Goal: Task Accomplishment & Management: Use online tool/utility

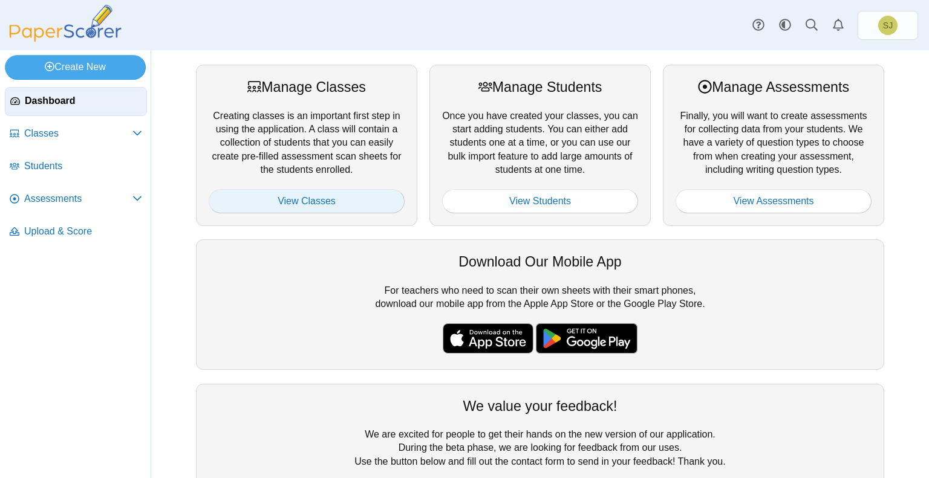
click at [293, 203] on link "View Classes" at bounding box center [307, 201] width 196 height 24
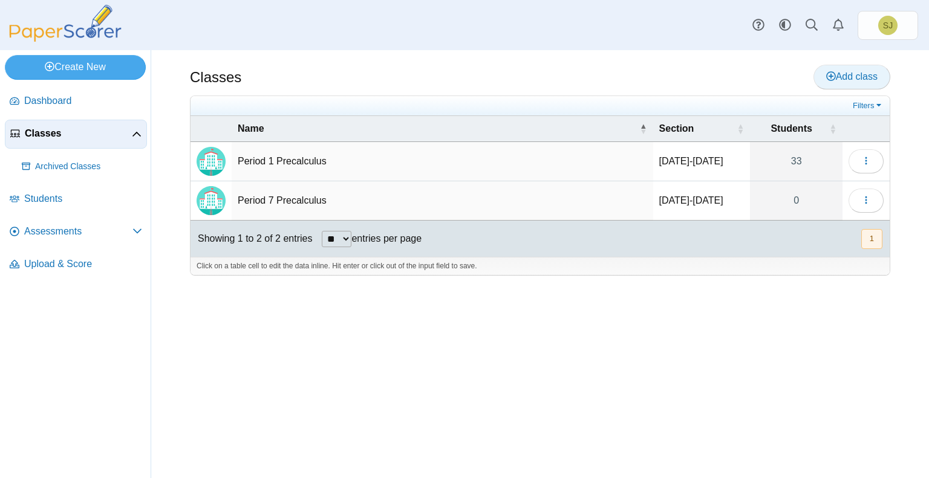
click at [836, 77] on span "Add class" at bounding box center [851, 76] width 51 height 10
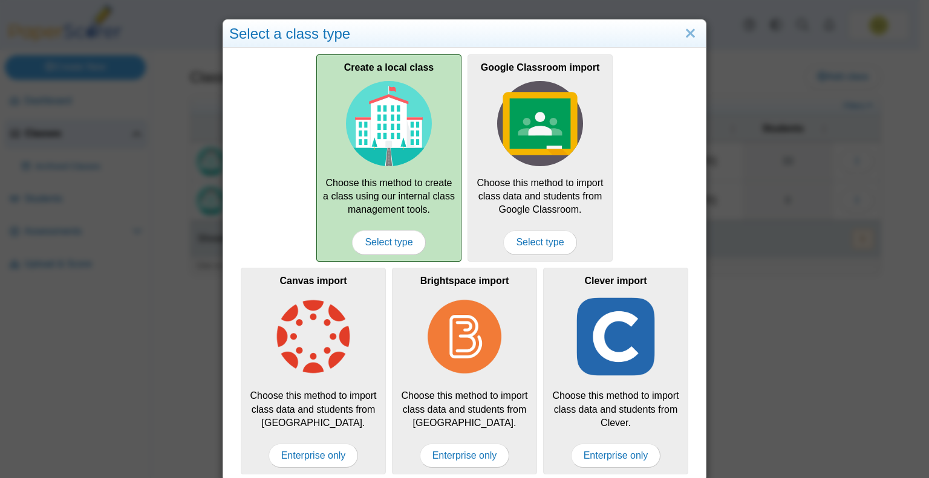
scroll to position [7, 0]
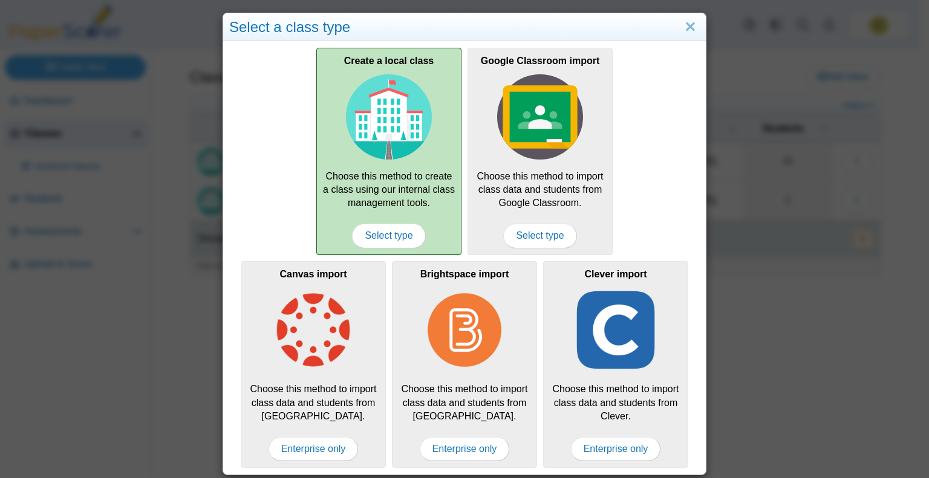
click at [431, 161] on div "Create a local class Choose this method to create a class using our internal cl…" at bounding box center [388, 151] width 145 height 207
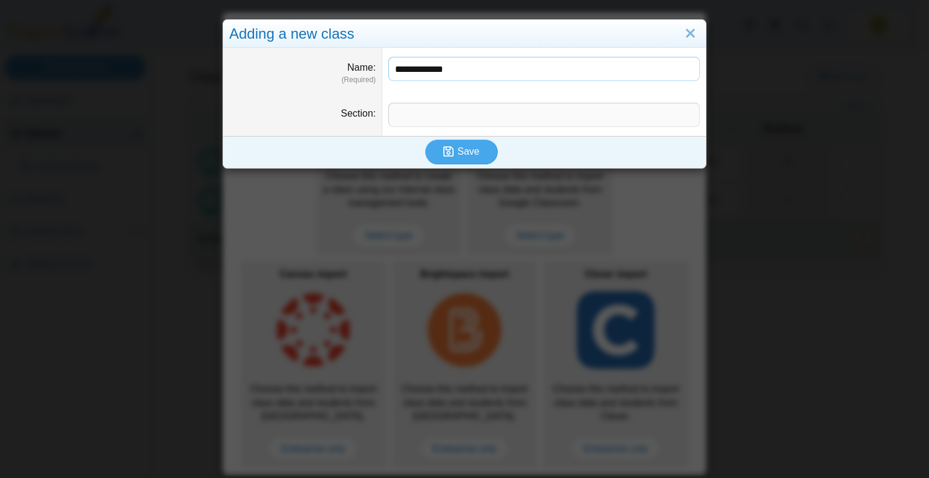
type input "**********"
click at [426, 122] on input "Section" at bounding box center [543, 115] width 311 height 24
type input "*********"
click at [461, 152] on span "Save" at bounding box center [468, 151] width 22 height 10
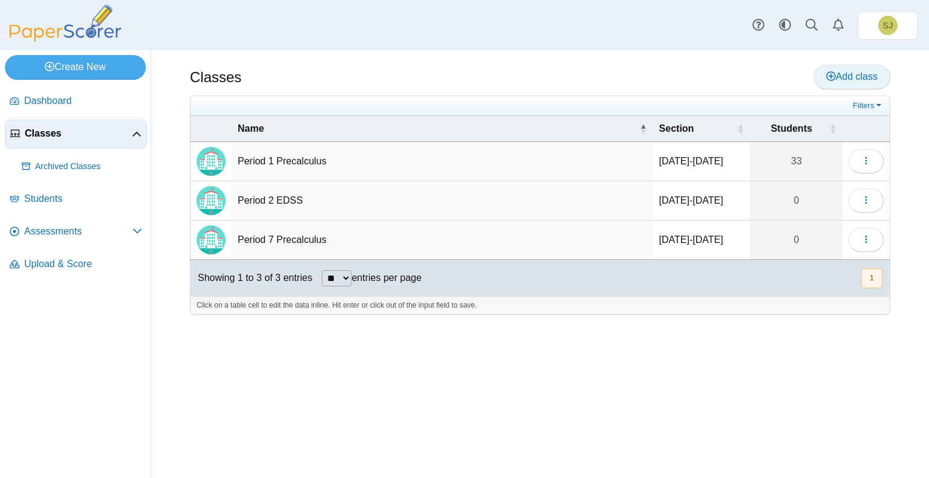
click at [853, 71] on span "Add class" at bounding box center [851, 76] width 51 height 10
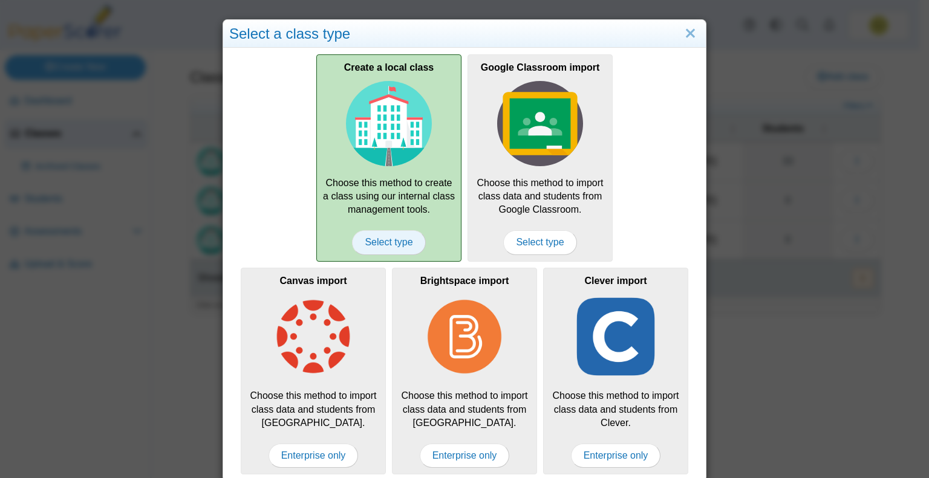
click at [383, 230] on span "Select type" at bounding box center [388, 242] width 73 height 24
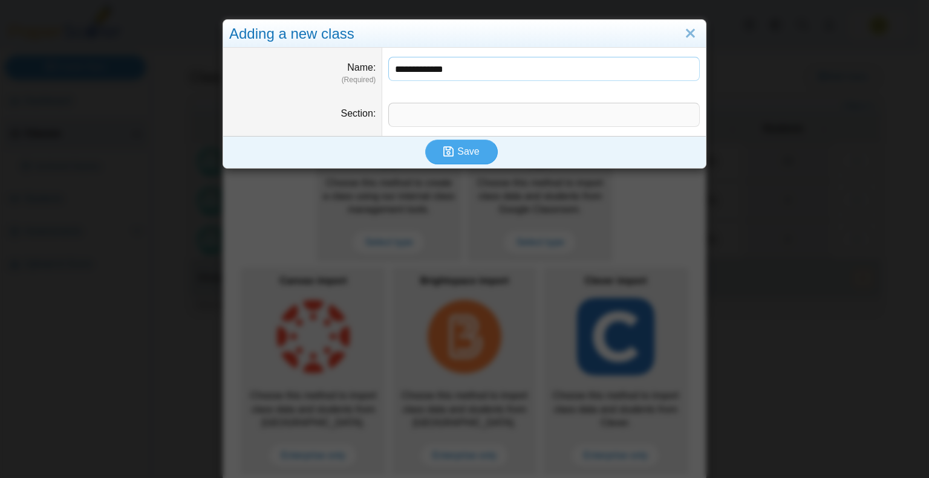
type input "**********"
click at [448, 118] on input "Section" at bounding box center [543, 115] width 311 height 24
type input "*********"
click at [457, 152] on span "Save" at bounding box center [468, 151] width 22 height 10
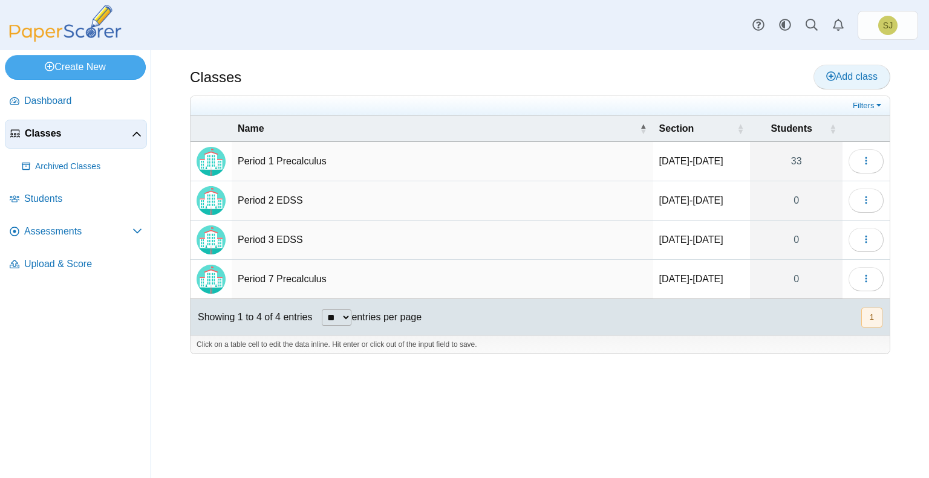
click at [853, 79] on span "Add class" at bounding box center [851, 76] width 51 height 10
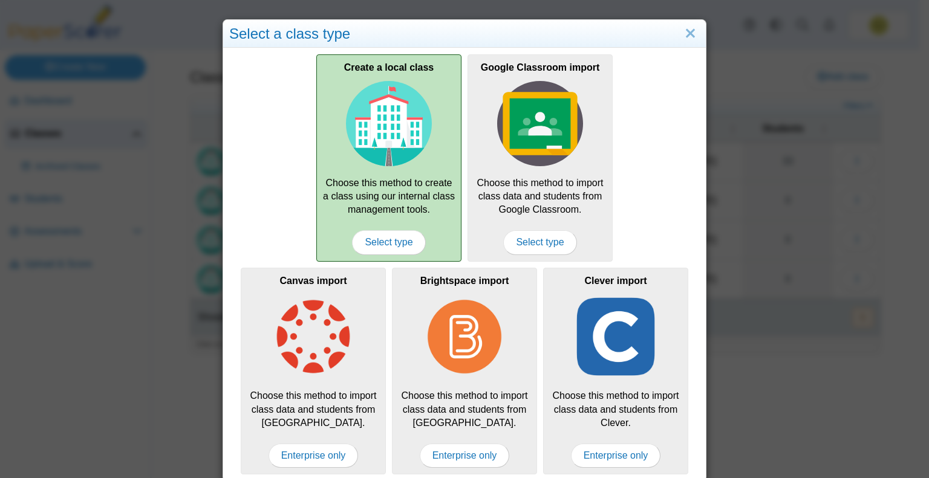
click at [409, 207] on div "Create a local class Choose this method to create a class using our internal cl…" at bounding box center [388, 157] width 145 height 207
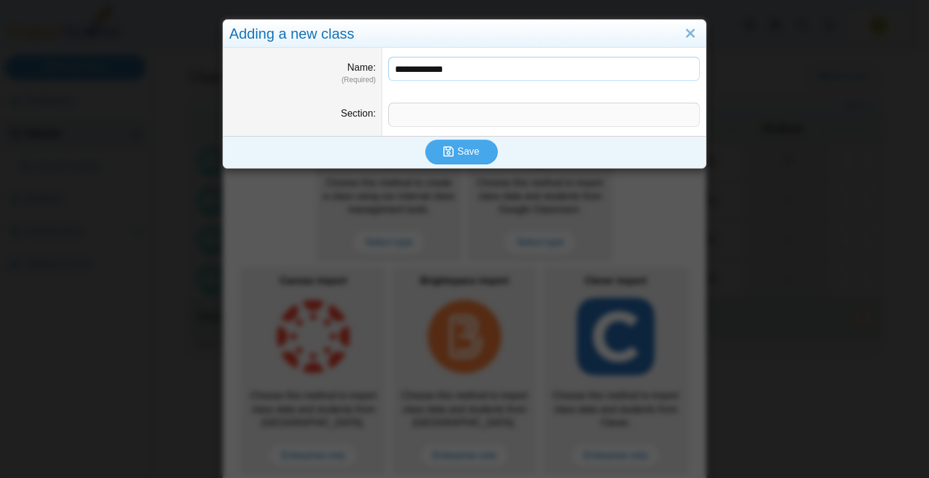
type input "**********"
click at [490, 109] on input "Section" at bounding box center [543, 115] width 311 height 24
type input "*********"
click at [468, 149] on span "Save" at bounding box center [468, 151] width 22 height 10
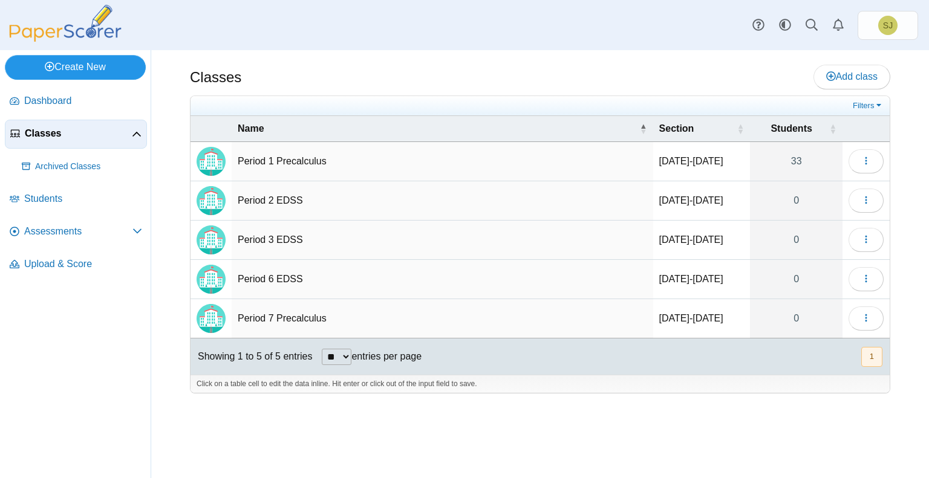
click at [96, 57] on link "Create New" at bounding box center [75, 67] width 141 height 24
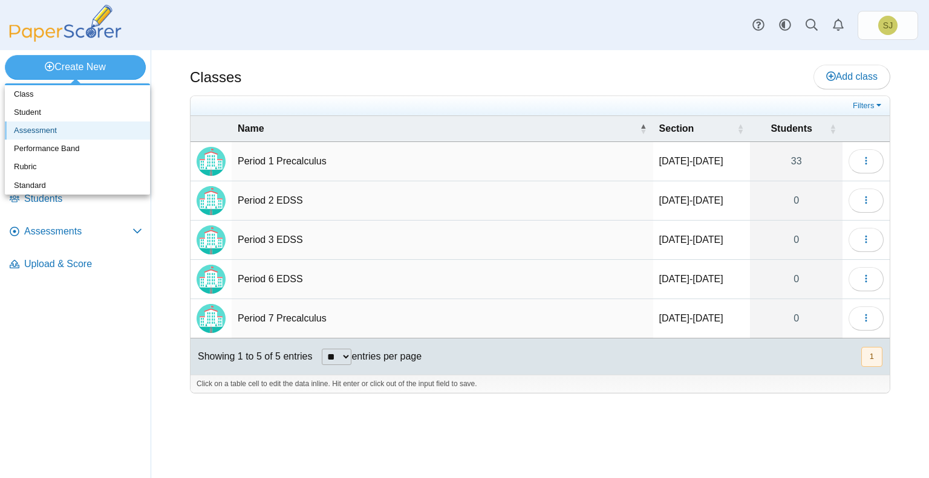
click at [68, 125] on link "Assessment" at bounding box center [77, 131] width 145 height 18
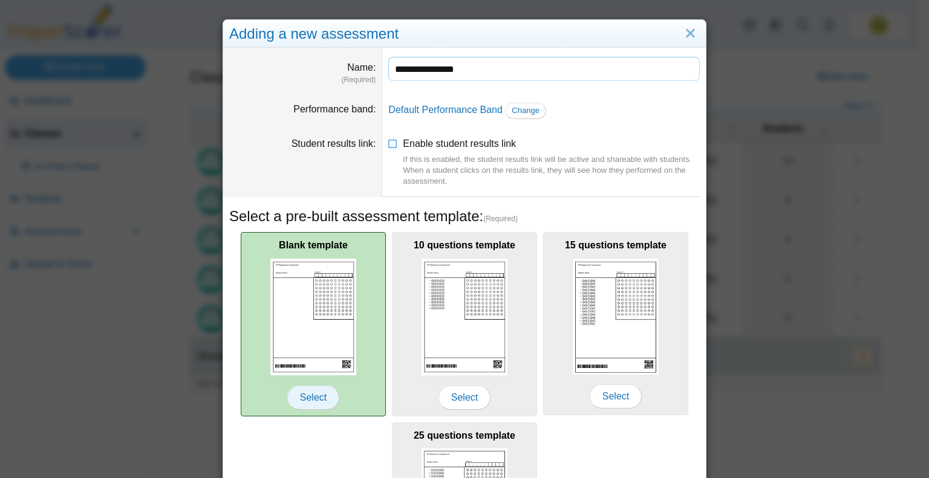
type input "**********"
click at [304, 396] on span "Select" at bounding box center [313, 398] width 52 height 24
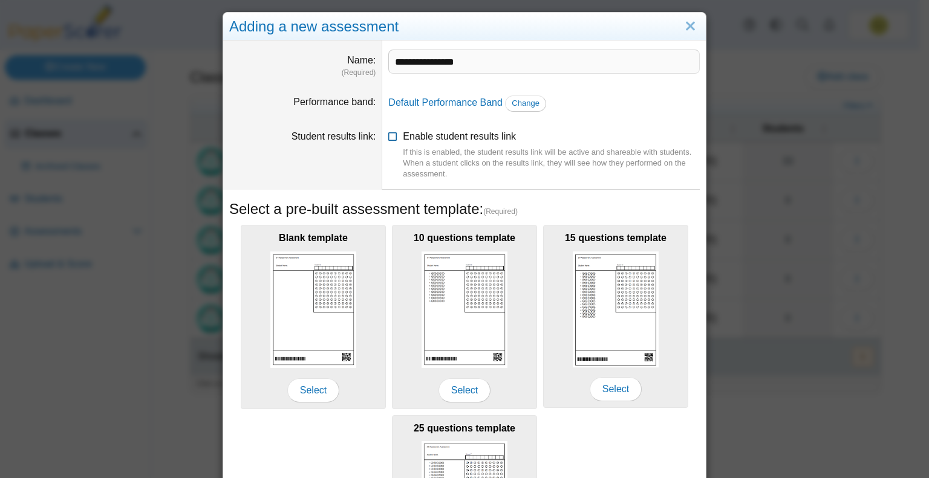
scroll to position [5, 0]
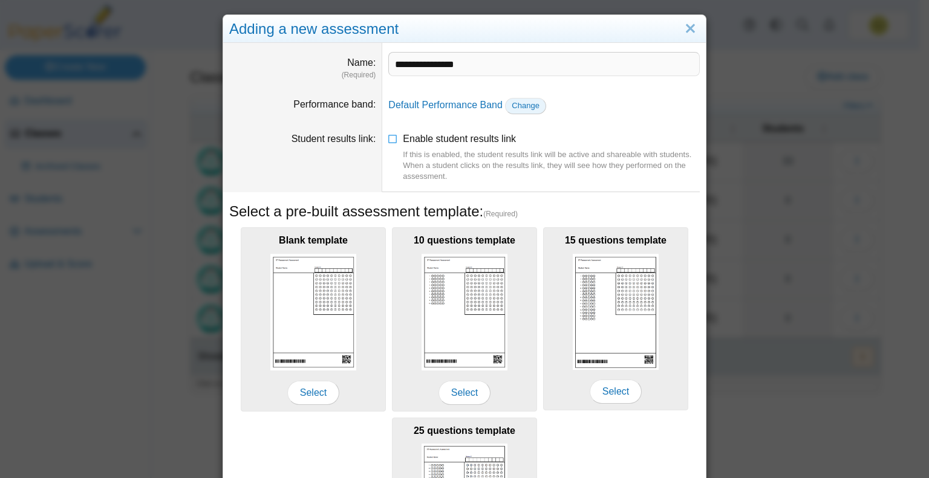
click at [518, 103] on span "Change" at bounding box center [526, 105] width 28 height 9
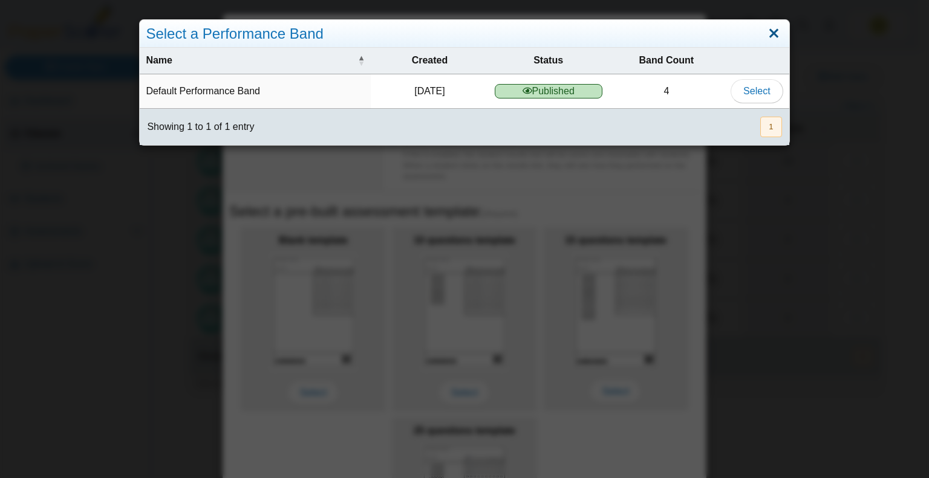
click at [769, 31] on link "Close" at bounding box center [773, 34] width 19 height 21
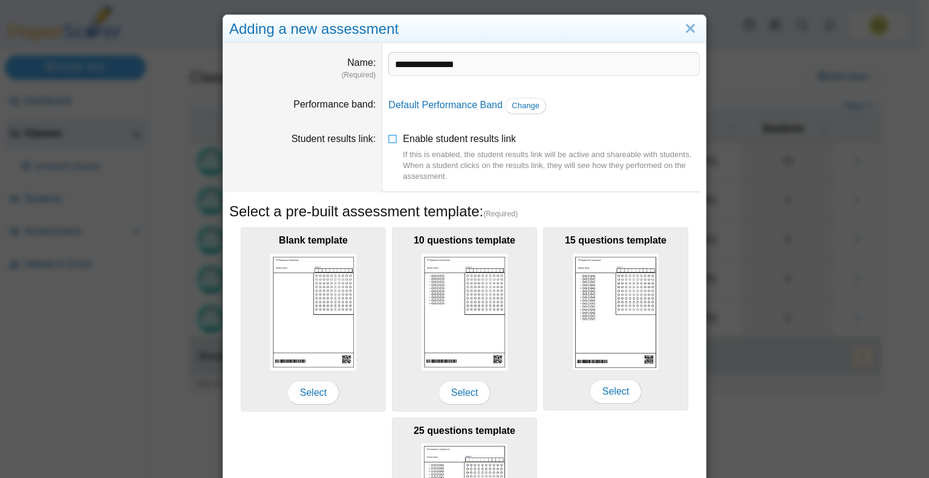
scroll to position [138, 0]
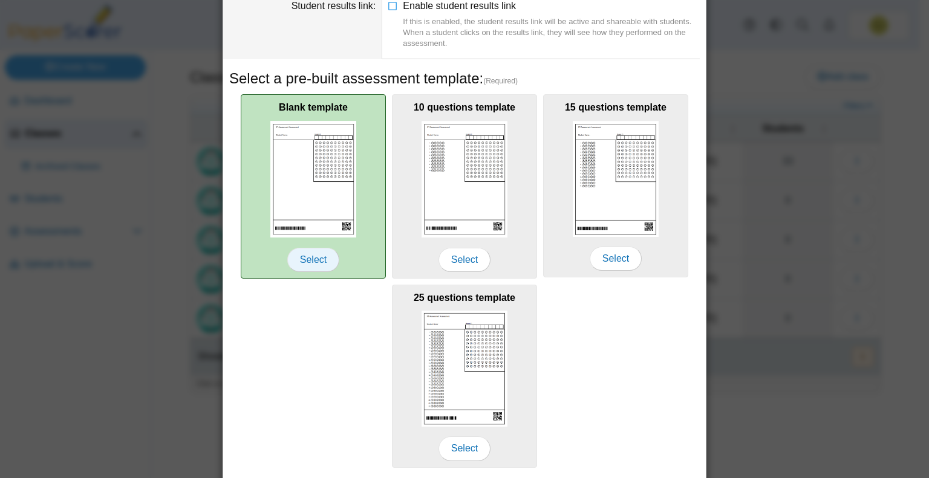
click at [308, 258] on span "Select" at bounding box center [313, 260] width 52 height 24
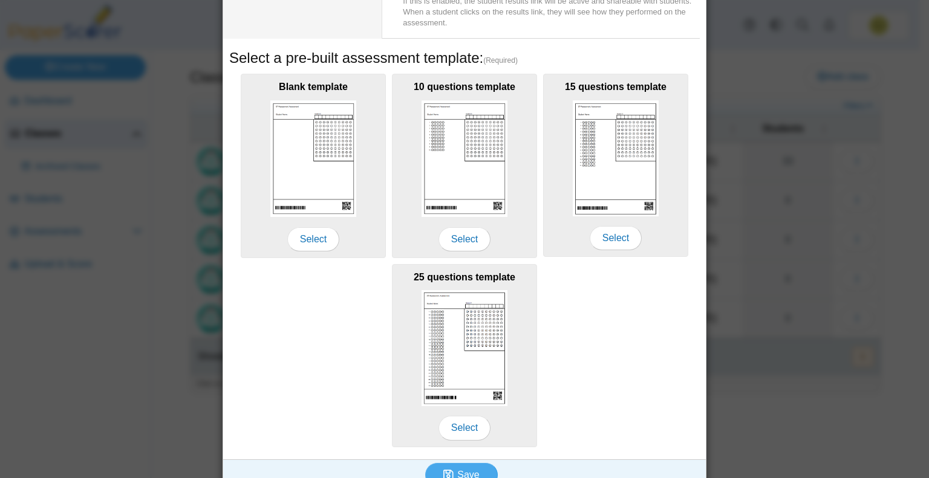
scroll to position [174, 0]
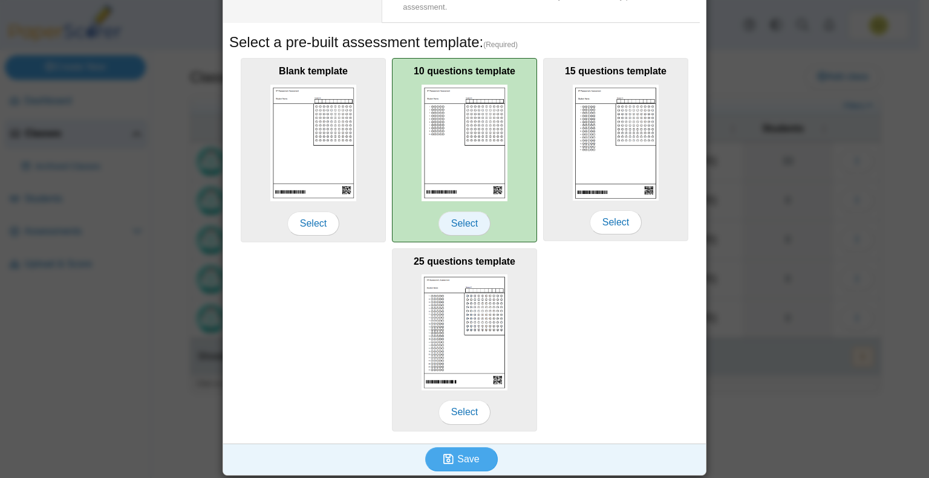
click at [459, 223] on span "Select" at bounding box center [464, 224] width 52 height 24
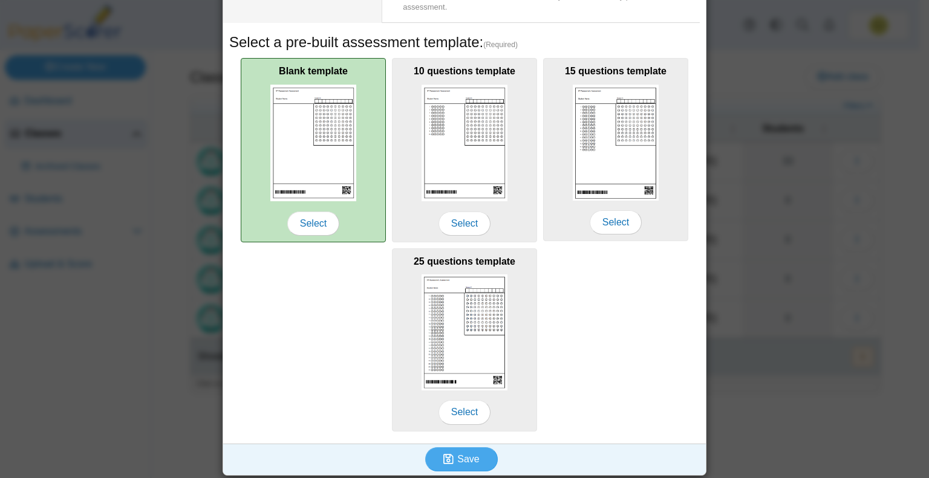
click at [336, 123] on img at bounding box center [313, 143] width 86 height 117
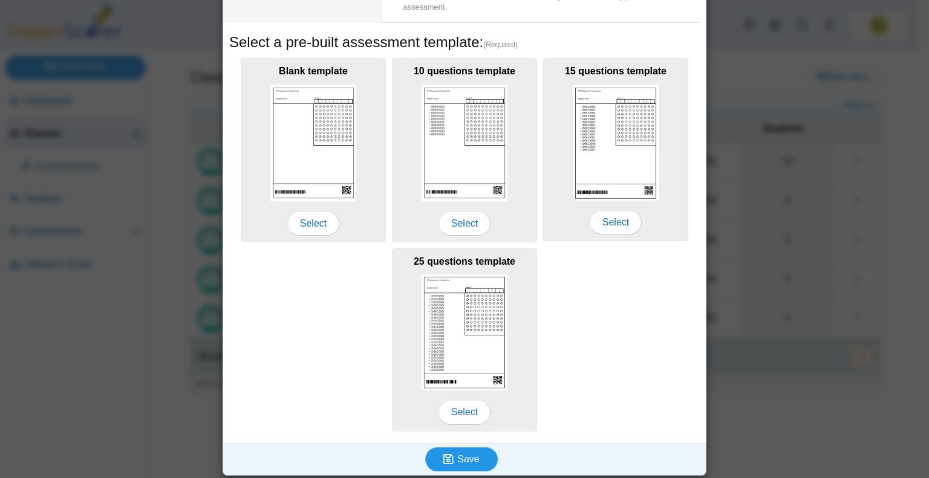
click at [459, 454] on span "Save" at bounding box center [468, 459] width 22 height 10
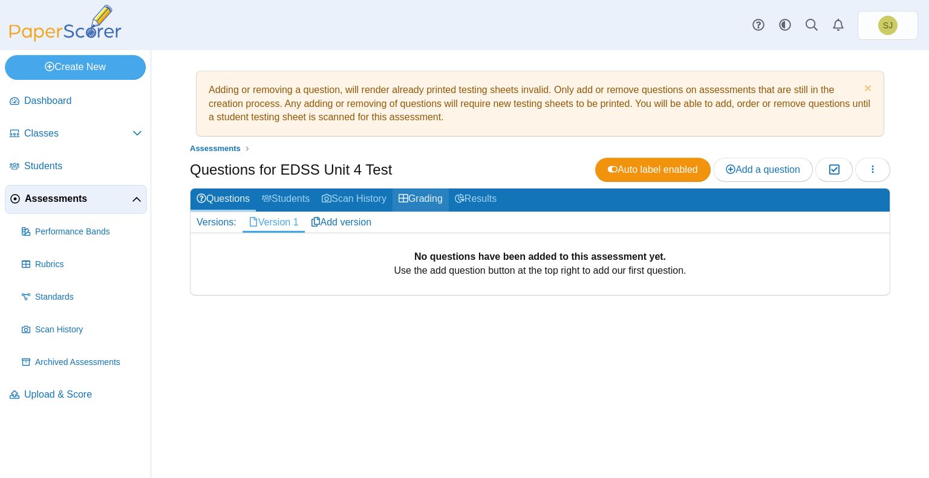
click at [429, 198] on link "Grading" at bounding box center [420, 200] width 56 height 22
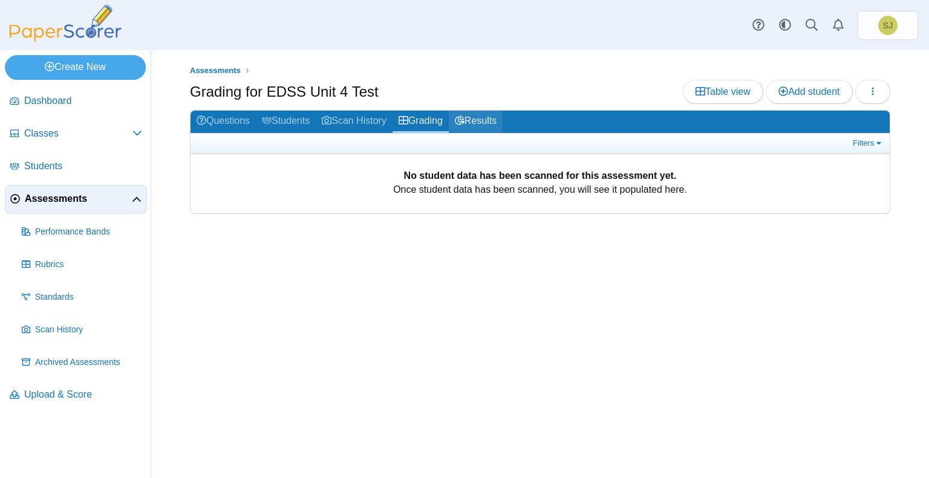
click at [489, 119] on link "Results" at bounding box center [476, 122] width 54 height 22
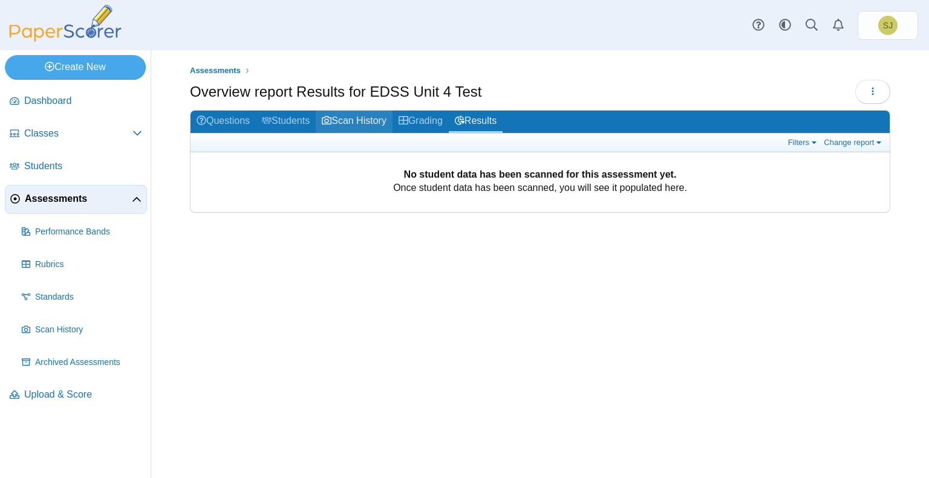
click at [351, 119] on link "Scan History" at bounding box center [354, 122] width 77 height 22
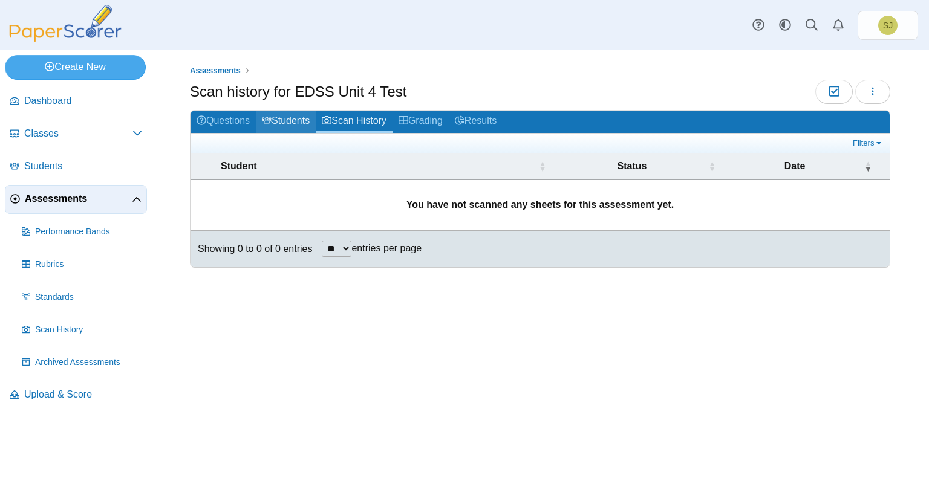
click at [294, 120] on link "Students" at bounding box center [286, 122] width 60 height 22
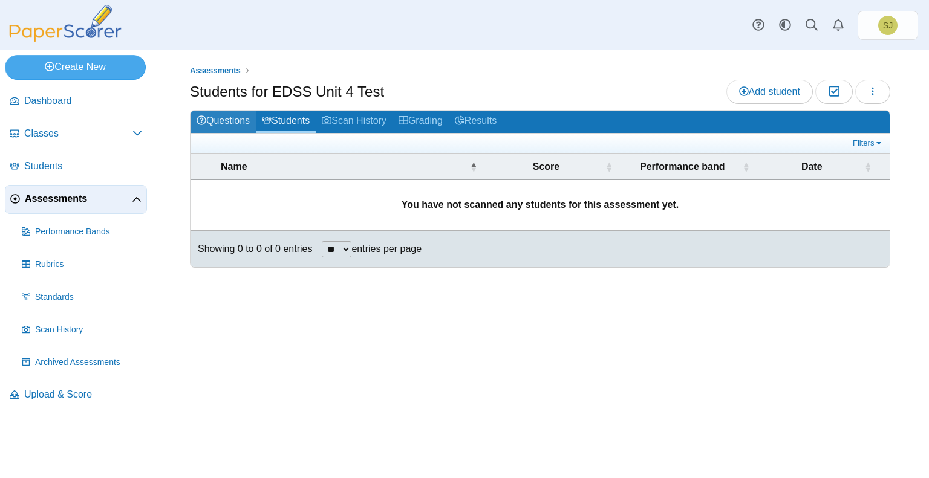
click at [230, 119] on link "Questions" at bounding box center [222, 122] width 65 height 22
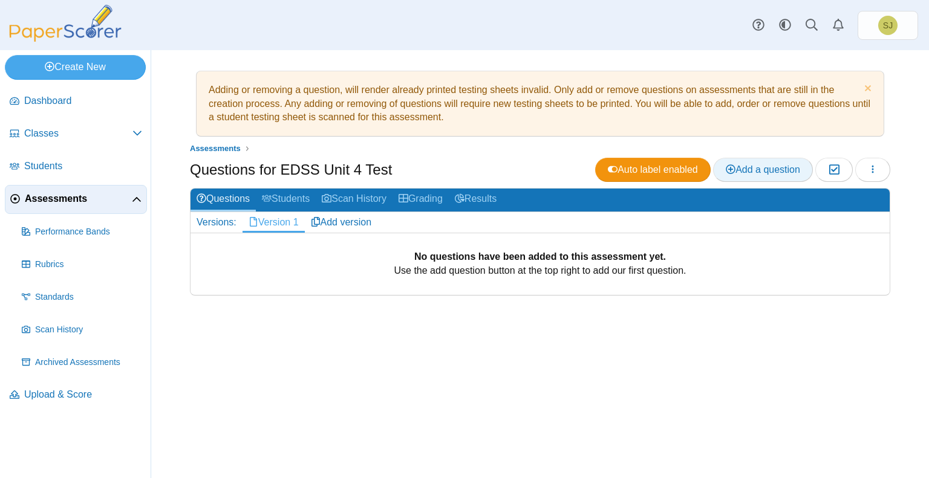
click at [784, 168] on span "Add a question" at bounding box center [763, 169] width 74 height 10
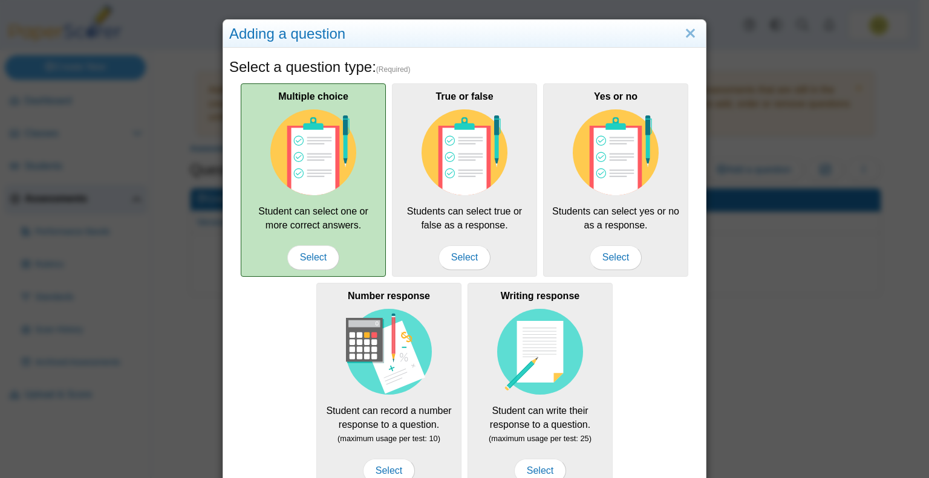
click at [317, 242] on div "Multiple choice Student can select one or more correct answers. Select" at bounding box center [313, 180] width 145 height 194
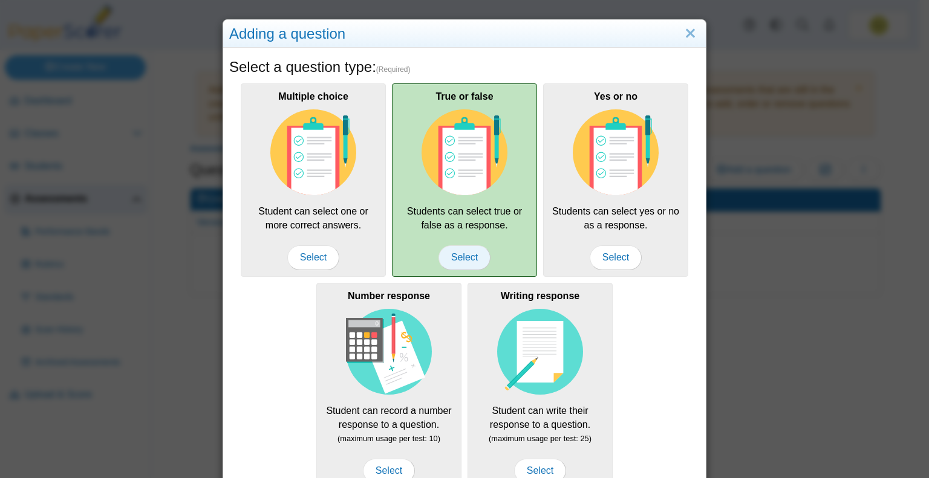
scroll to position [127, 0]
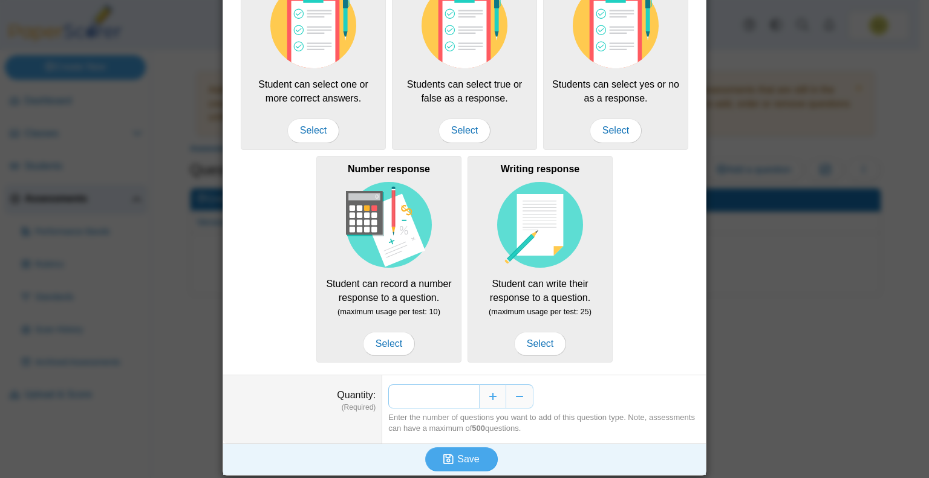
click at [472, 392] on input "*" at bounding box center [433, 397] width 91 height 24
type input "**"
click at [461, 456] on span "Save" at bounding box center [468, 459] width 22 height 10
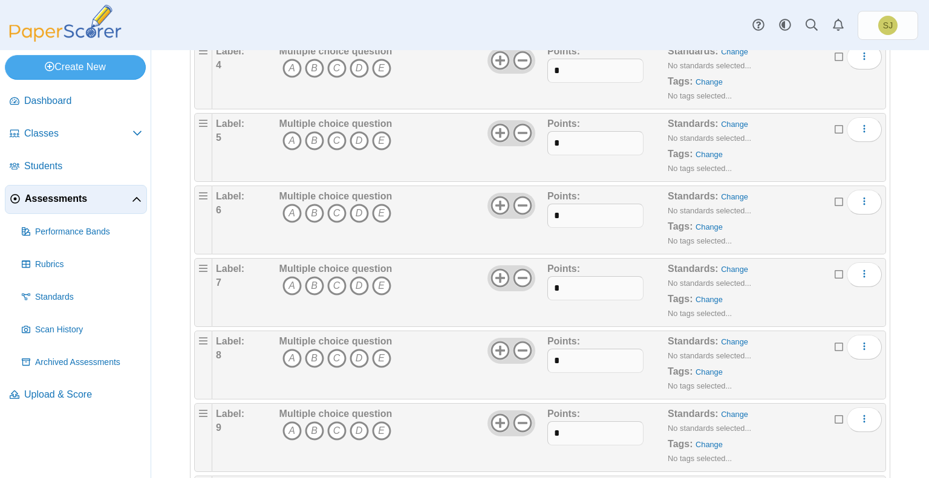
scroll to position [590, 0]
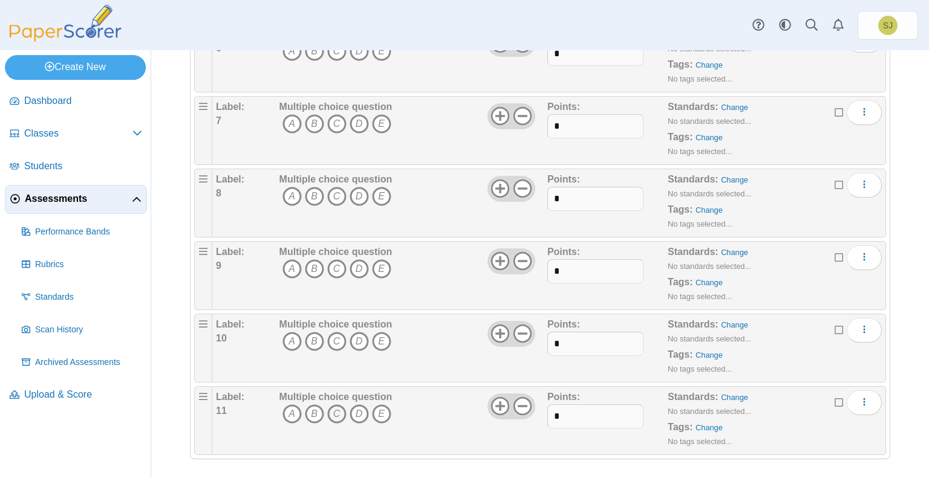
click at [334, 407] on icon "C" at bounding box center [336, 414] width 19 height 19
click at [313, 336] on icon "B" at bounding box center [314, 341] width 19 height 19
click at [337, 265] on icon "C" at bounding box center [336, 268] width 19 height 19
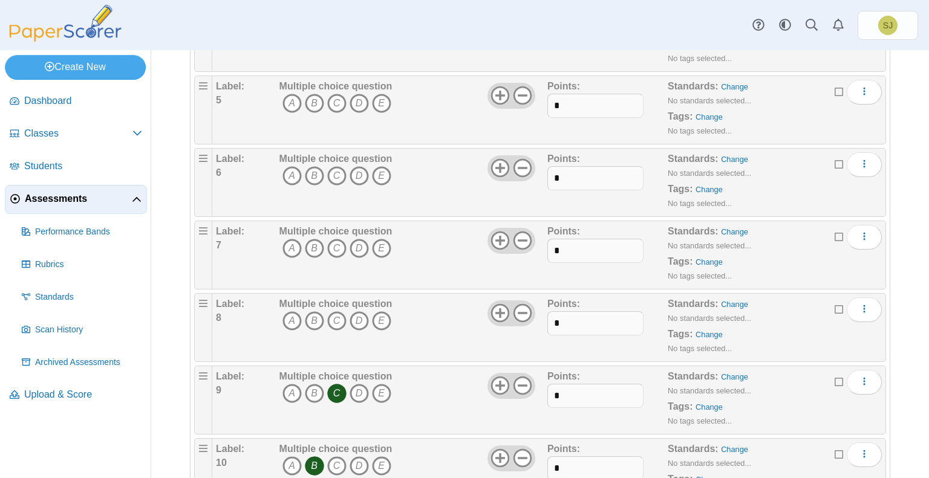
scroll to position [460, 0]
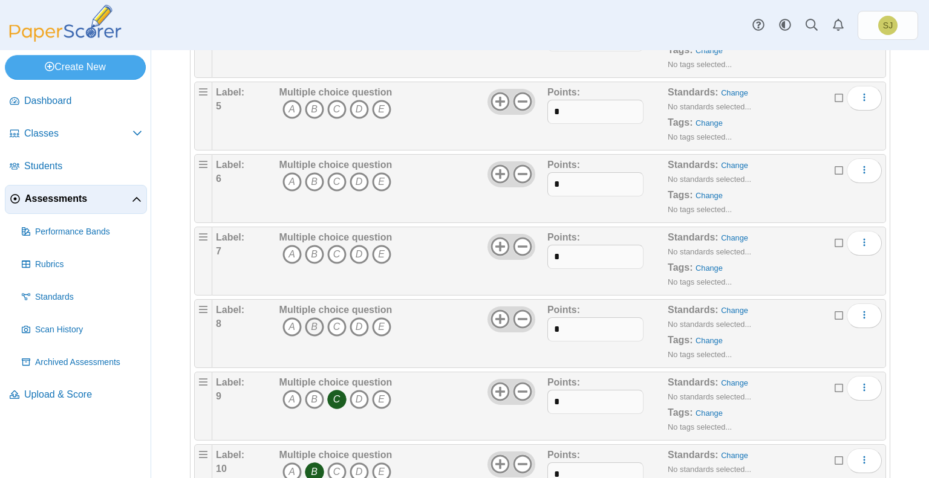
click at [316, 322] on icon "B" at bounding box center [314, 326] width 19 height 19
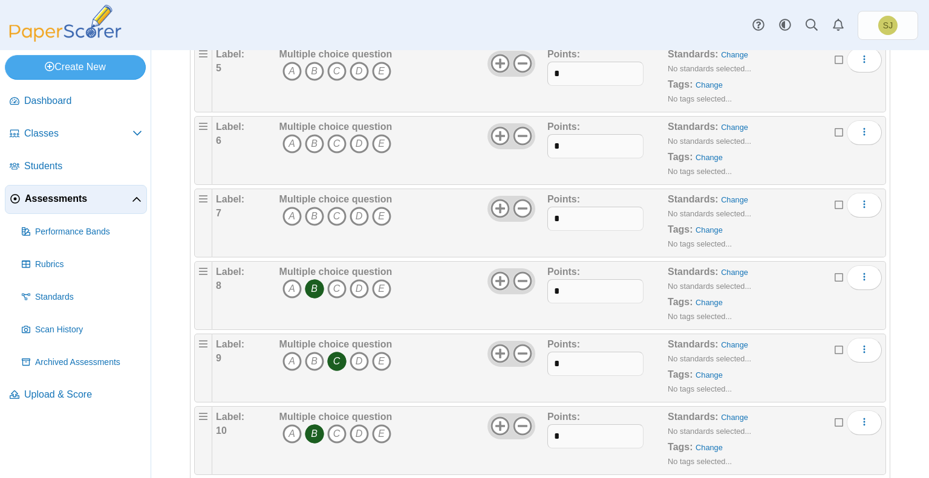
scroll to position [497, 0]
click at [418, 217] on div "Multiple choice question A B C D E" at bounding box center [411, 224] width 271 height 60
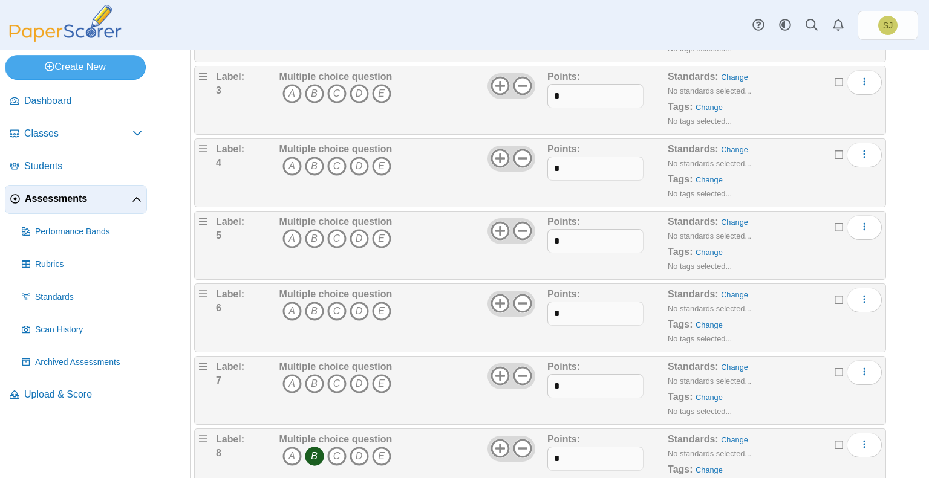
scroll to position [329, 0]
click at [339, 381] on icon "C" at bounding box center [336, 385] width 19 height 19
click at [314, 309] on icon "B" at bounding box center [314, 312] width 19 height 19
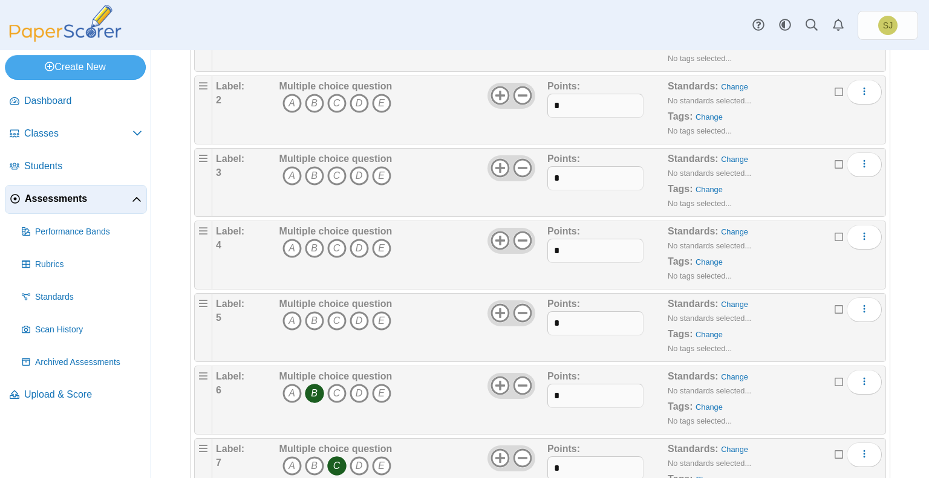
scroll to position [249, 0]
click at [313, 311] on icon "B" at bounding box center [314, 319] width 19 height 19
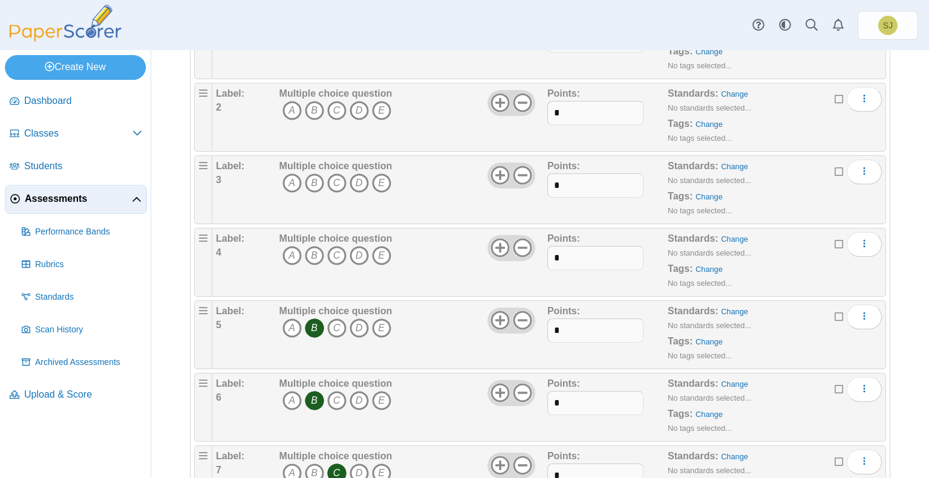
scroll to position [239, 0]
click at [426, 272] on div "Multiple choice question A B C D E" at bounding box center [411, 263] width 271 height 60
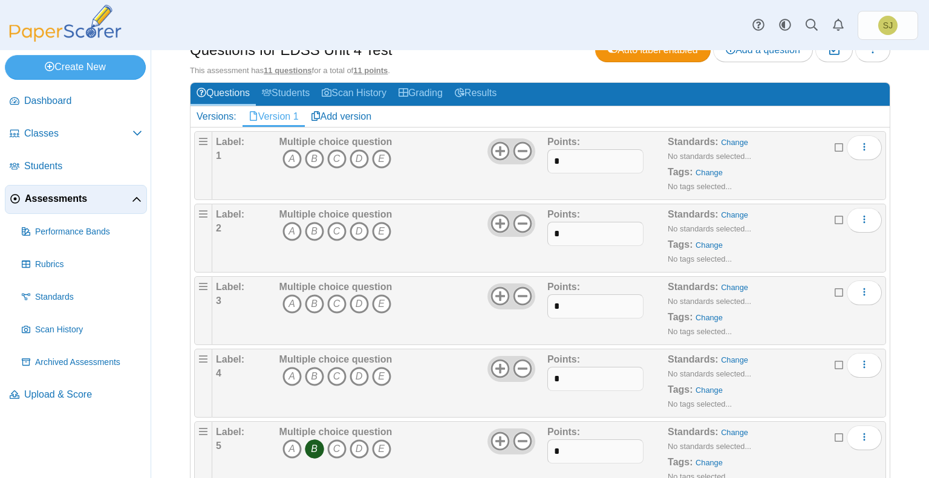
scroll to position [118, 0]
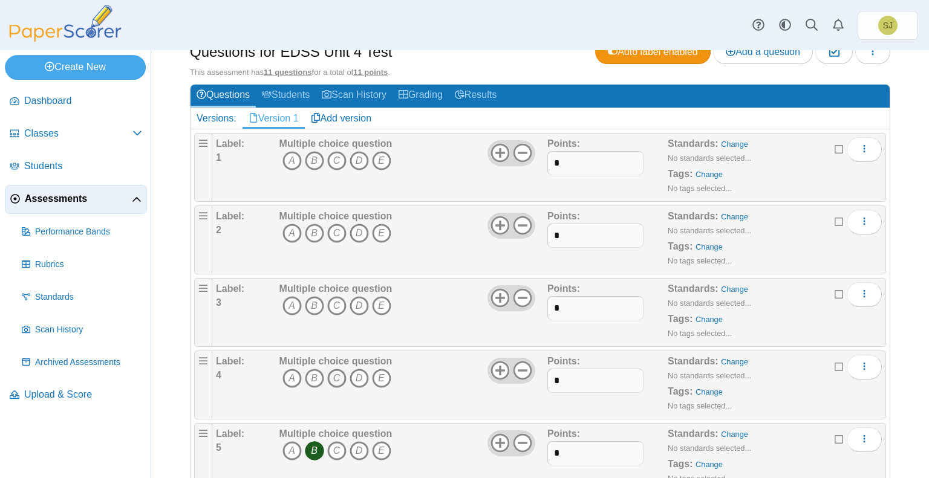
click at [334, 374] on icon "C" at bounding box center [336, 378] width 19 height 19
click at [355, 305] on icon "D" at bounding box center [359, 305] width 19 height 19
click at [357, 229] on icon "D" at bounding box center [359, 233] width 19 height 19
click at [335, 151] on icon "C" at bounding box center [336, 160] width 19 height 19
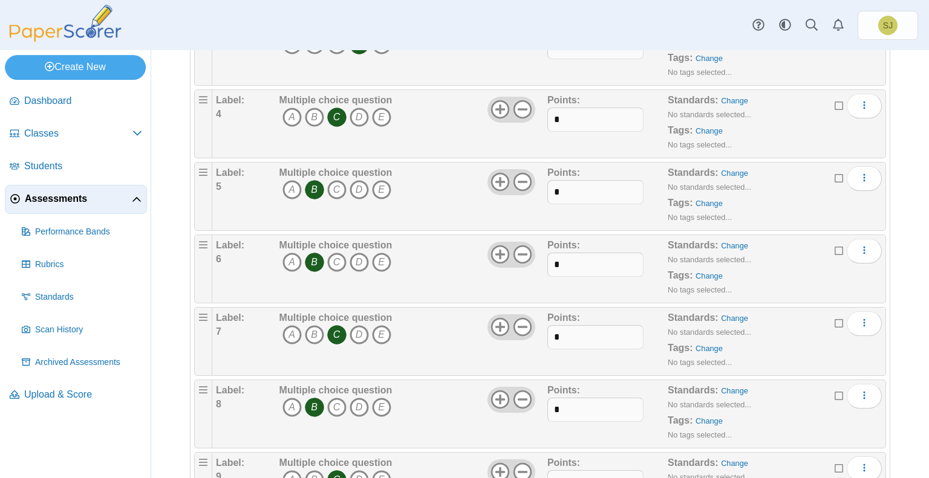
scroll to position [391, 0]
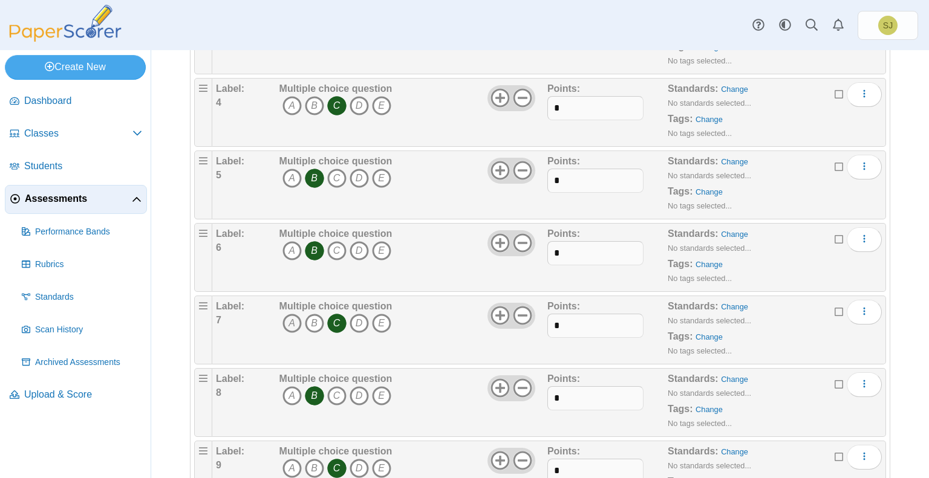
click at [286, 317] on icon "A" at bounding box center [291, 323] width 19 height 19
click at [336, 315] on icon "C" at bounding box center [336, 323] width 19 height 19
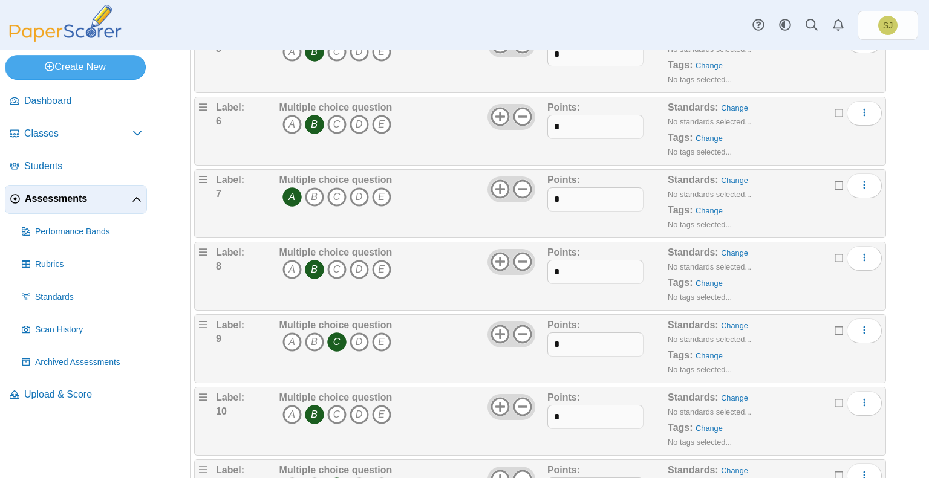
scroll to position [527, 0]
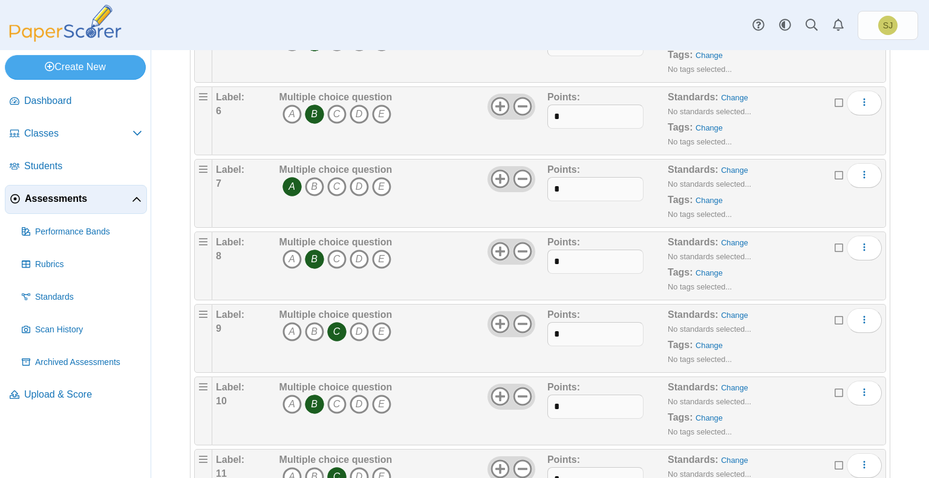
drag, startPoint x: 421, startPoint y: 282, endPoint x: 426, endPoint y: 347, distance: 64.9
click at [426, 347] on div "Multiple choice question A B C D E" at bounding box center [411, 338] width 271 height 60
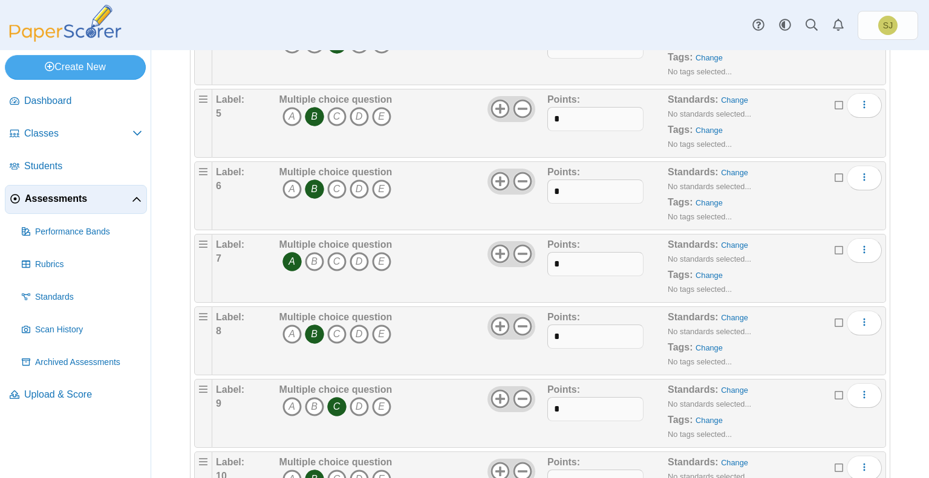
scroll to position [452, 0]
click at [357, 328] on icon "D" at bounding box center [359, 334] width 19 height 19
click at [314, 331] on icon "B" at bounding box center [314, 334] width 19 height 19
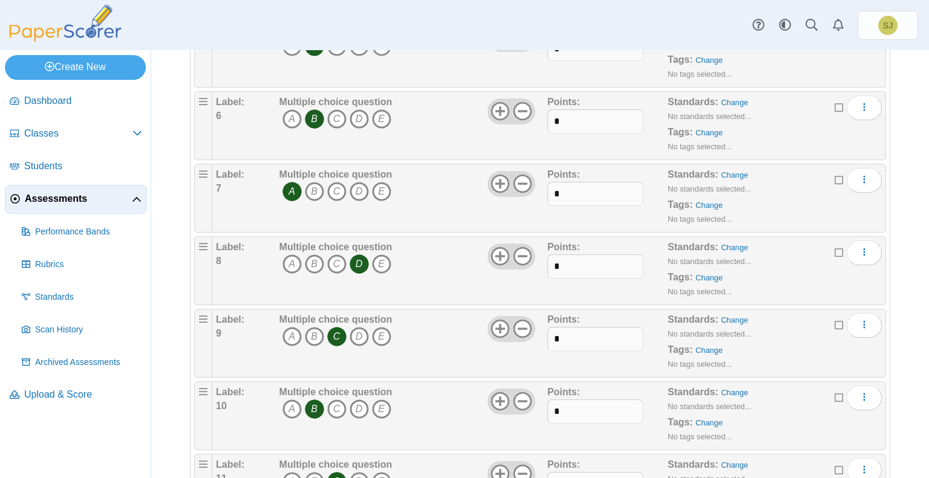
scroll to position [590, 0]
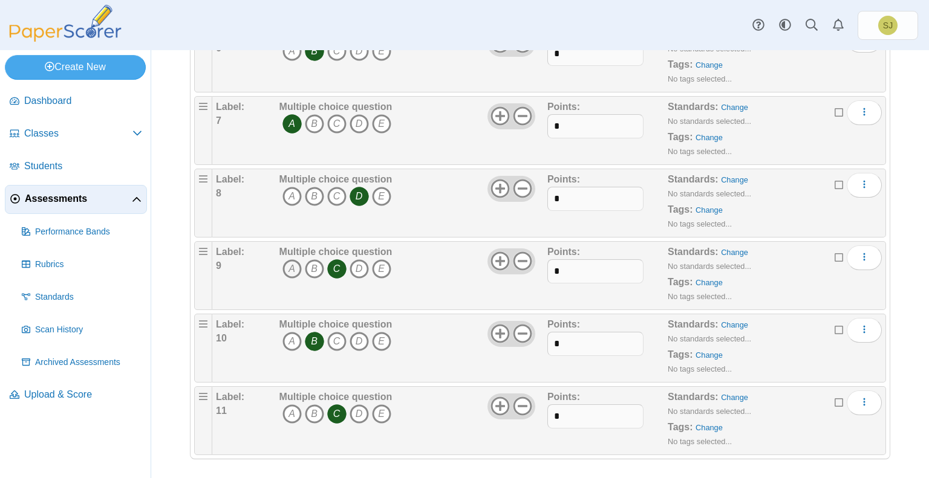
click at [286, 260] on icon "A" at bounding box center [291, 268] width 19 height 19
click at [341, 265] on icon "C" at bounding box center [336, 268] width 19 height 19
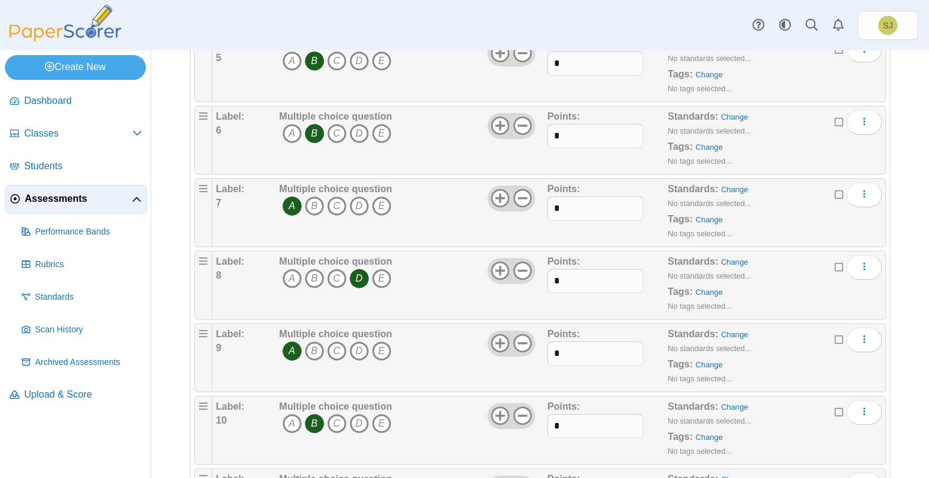
scroll to position [508, 0]
click at [291, 418] on icon "A" at bounding box center [291, 423] width 19 height 19
click at [313, 420] on icon "B" at bounding box center [314, 423] width 19 height 19
click at [336, 344] on icon "C" at bounding box center [336, 351] width 19 height 19
click at [290, 347] on icon "A" at bounding box center [291, 351] width 19 height 19
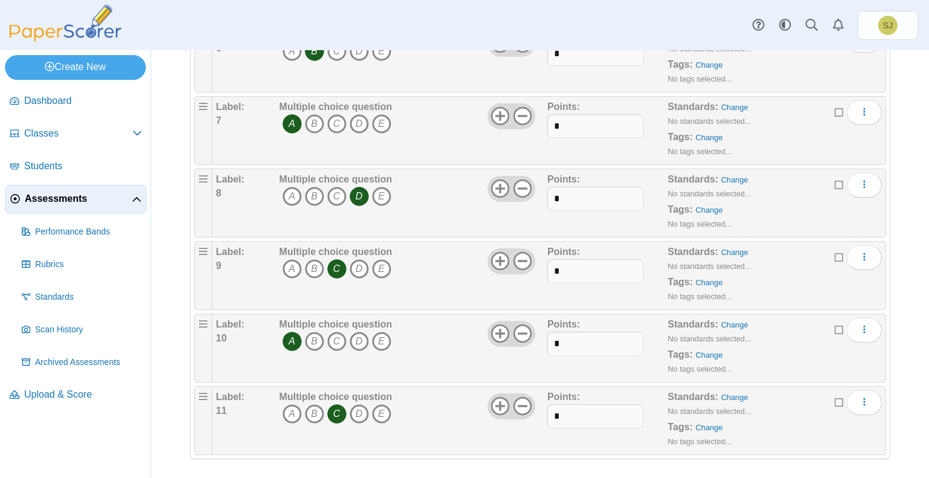
scroll to position [0, 0]
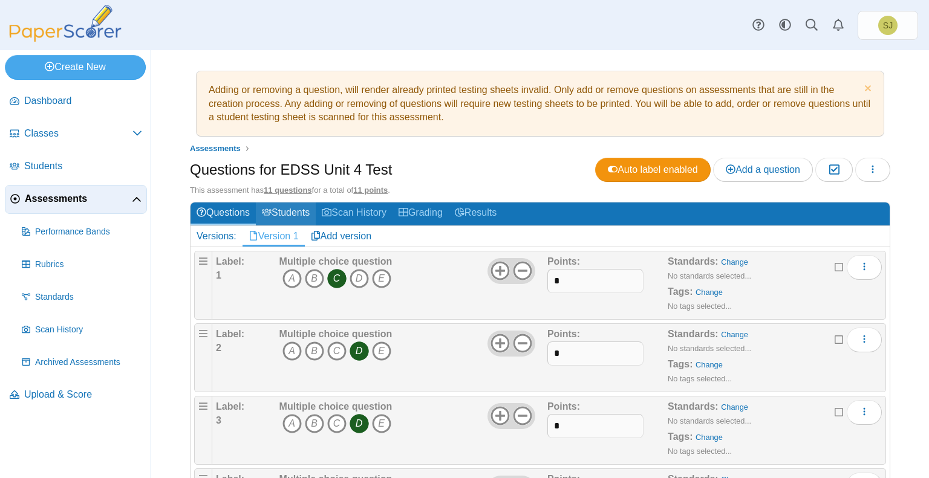
click at [273, 213] on link "Students" at bounding box center [286, 214] width 60 height 22
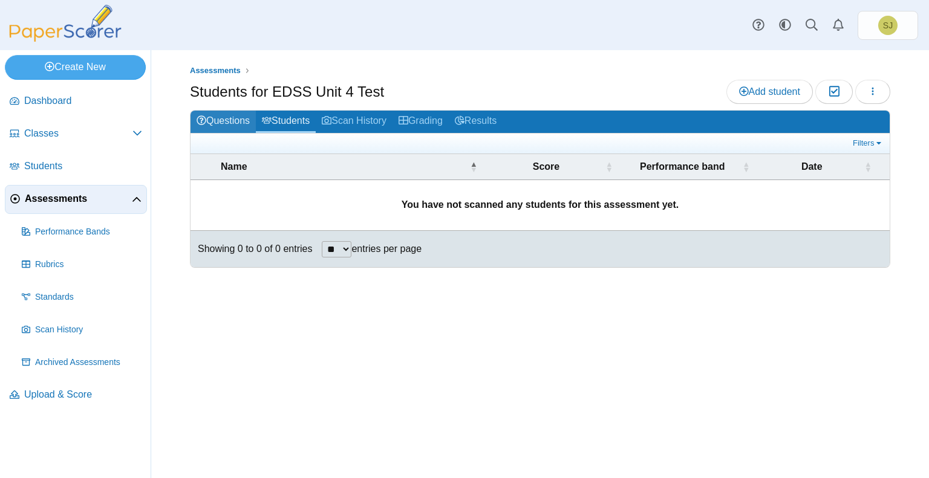
click at [218, 125] on link "Questions" at bounding box center [222, 122] width 65 height 22
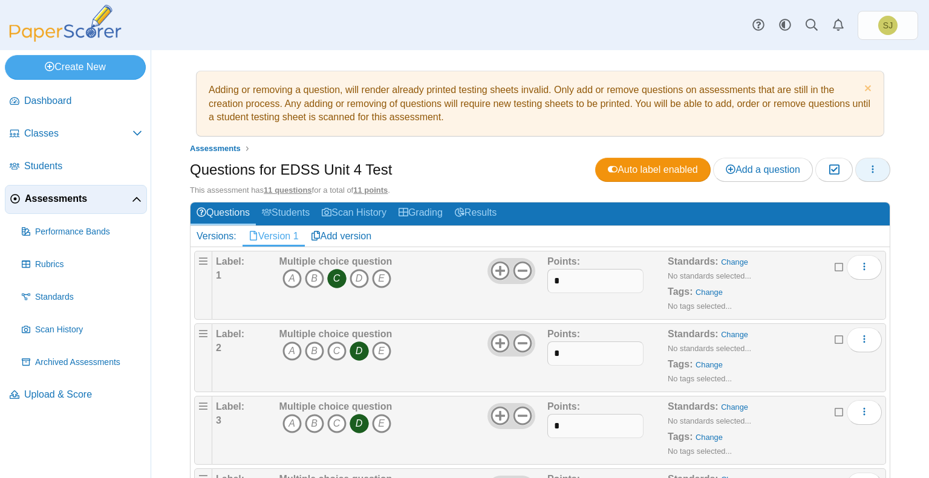
click at [868, 164] on button "button" at bounding box center [872, 170] width 35 height 24
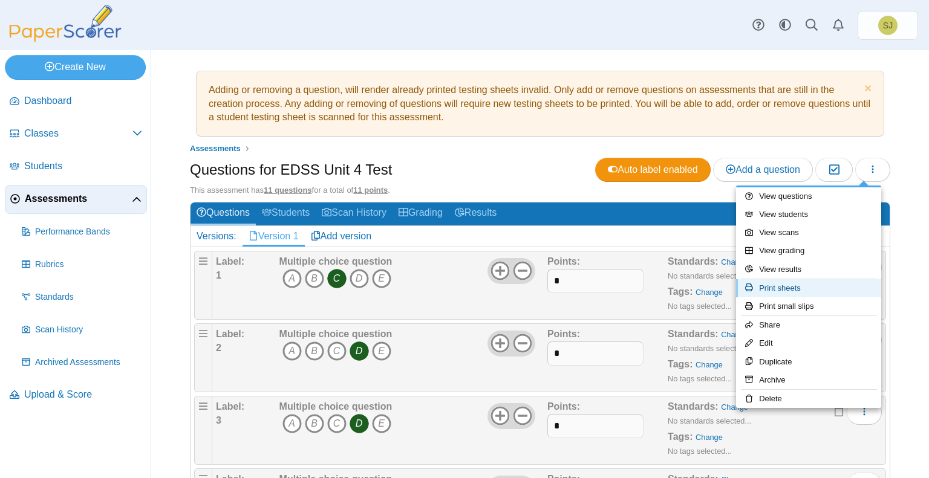
click at [798, 290] on link "Print sheets" at bounding box center [808, 288] width 145 height 18
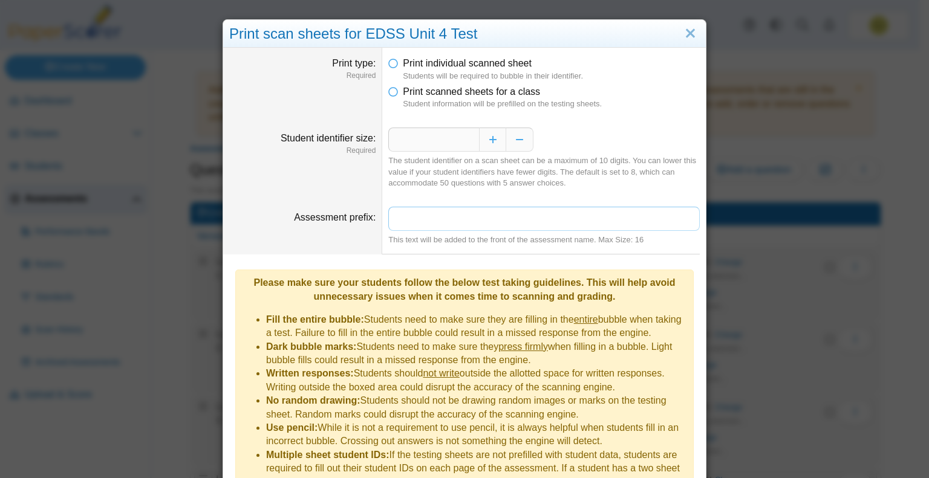
click at [406, 223] on input "Assessment prefix" at bounding box center [543, 219] width 311 height 24
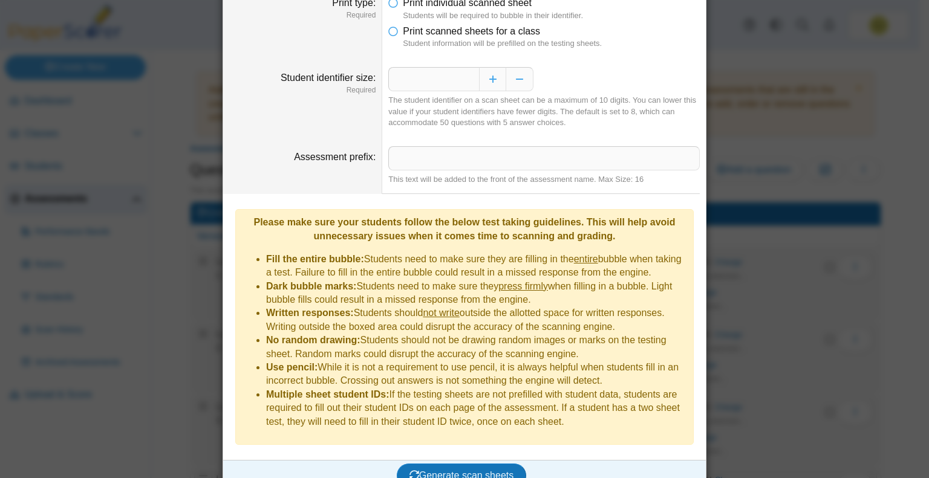
click at [348, 389] on b "Multiple sheet student IDs:" at bounding box center [327, 394] width 123 height 10
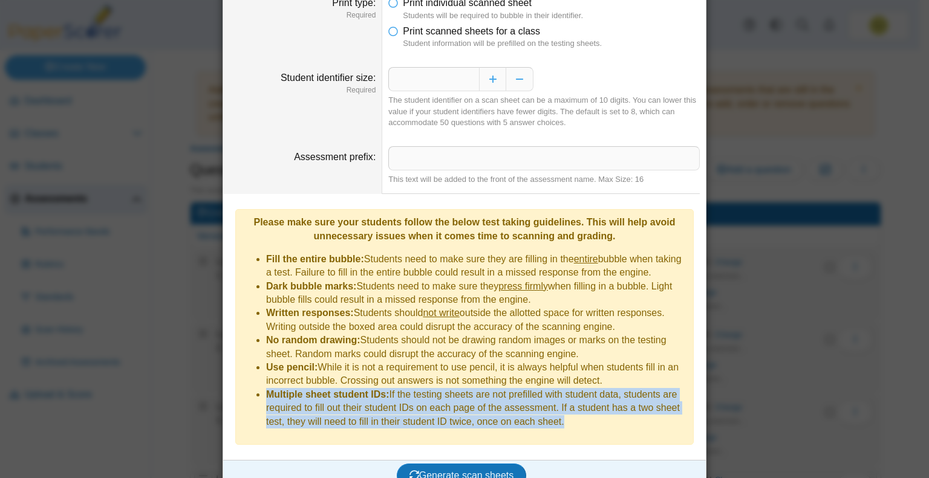
click at [348, 389] on b "Multiple sheet student IDs:" at bounding box center [327, 394] width 123 height 10
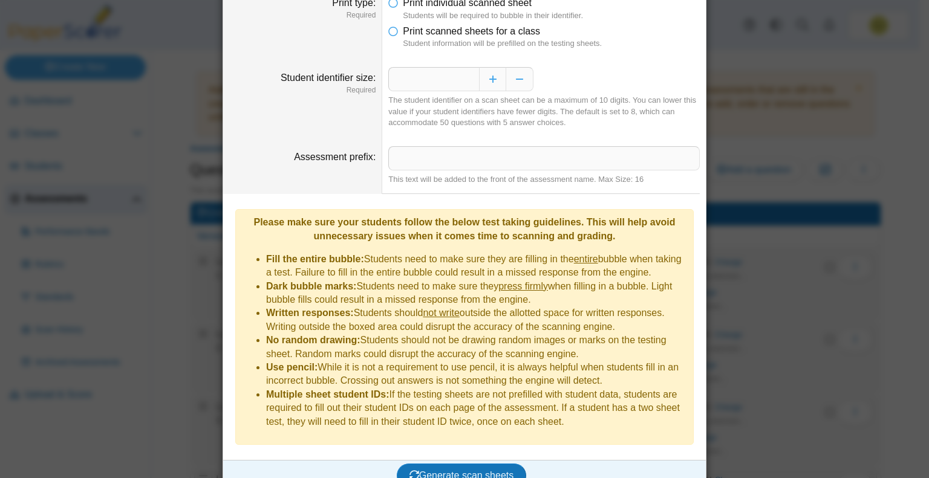
click at [443, 389] on li "Multiple sheet student IDs: If the testing sheets are not prefilled with studen…" at bounding box center [476, 408] width 421 height 41
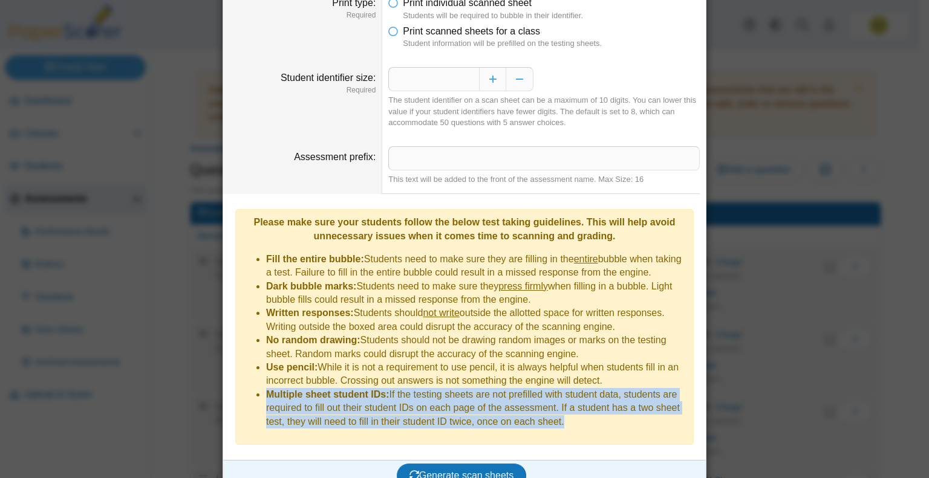
click at [443, 389] on li "Multiple sheet student IDs: If the testing sheets are not prefilled with studen…" at bounding box center [476, 408] width 421 height 41
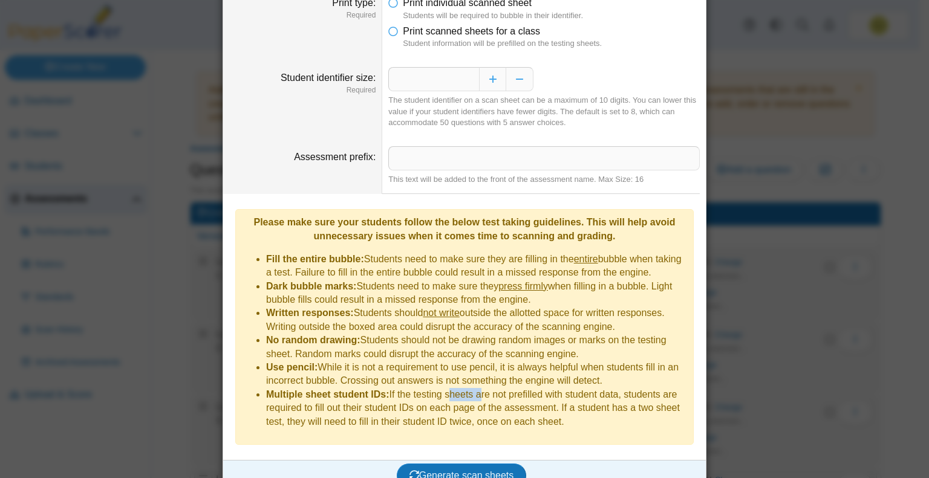
click at [443, 389] on li "Multiple sheet student IDs: If the testing sheets are not prefilled with studen…" at bounding box center [476, 408] width 421 height 41
click at [481, 470] on span "Generate scan sheets" at bounding box center [461, 475] width 105 height 10
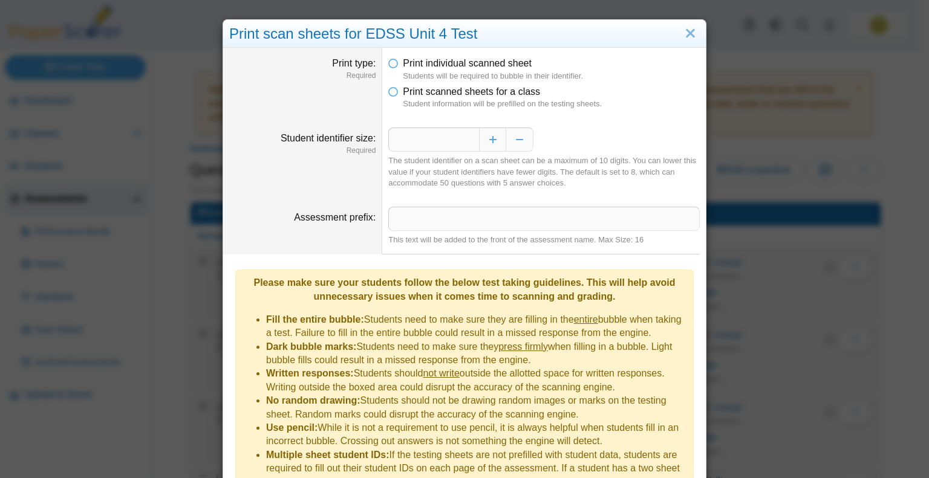
scroll to position [157, 0]
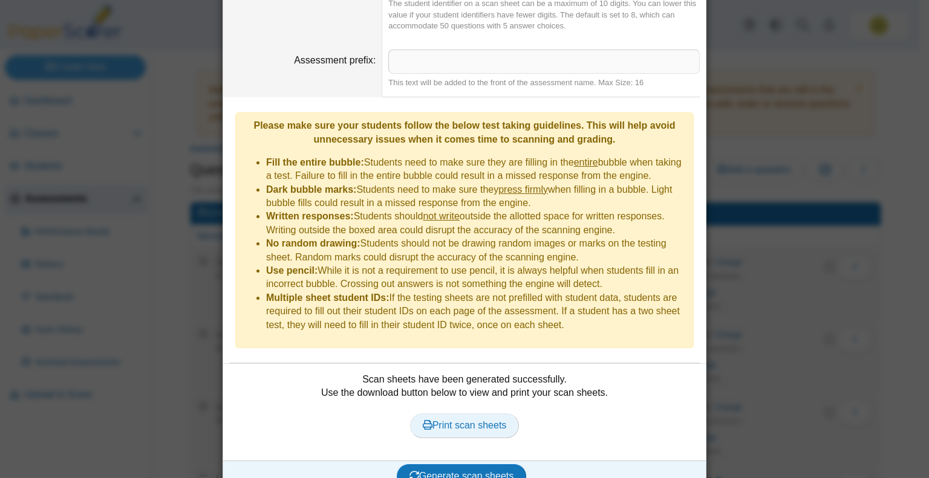
click at [498, 414] on link "Print scan sheets" at bounding box center [464, 426] width 109 height 24
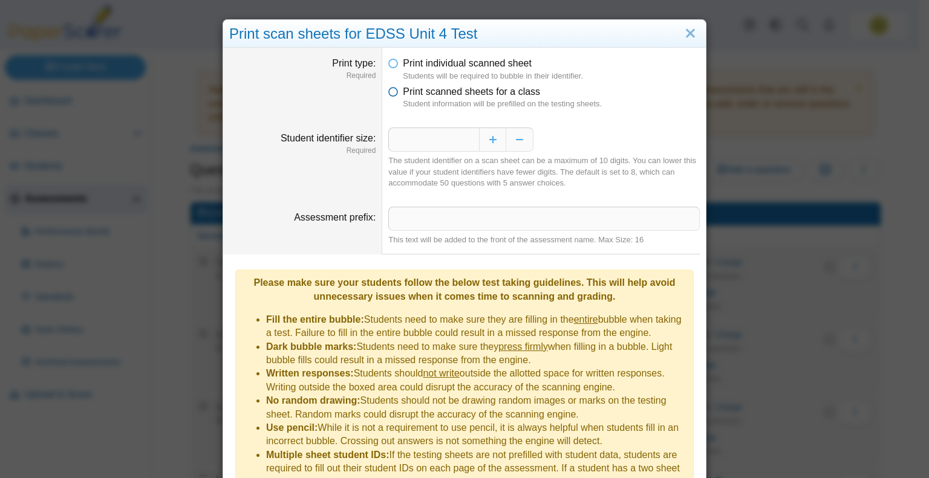
click at [464, 96] on span "Print scanned sheets for a class" at bounding box center [471, 91] width 137 height 10
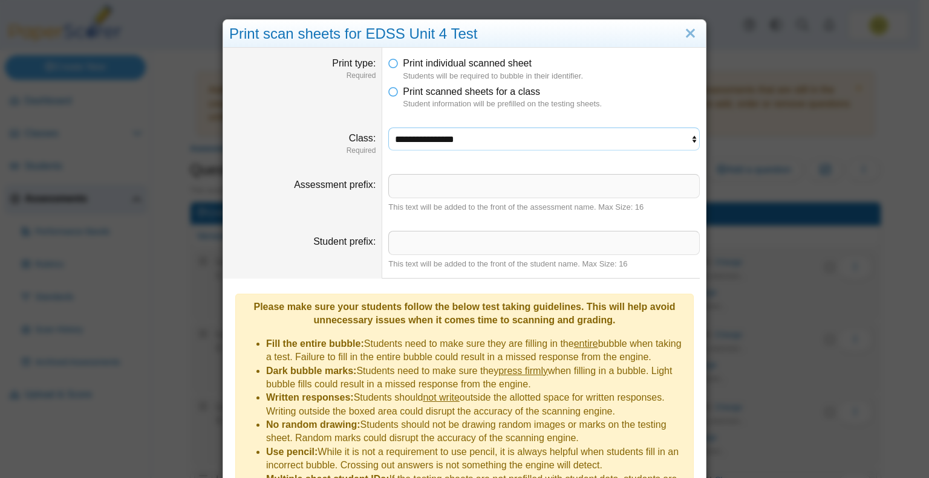
click at [438, 138] on select "**********" at bounding box center [543, 139] width 311 height 23
click at [334, 209] on dt "Assessment prefix" at bounding box center [302, 193] width 159 height 57
click at [409, 137] on select "**********" at bounding box center [543, 139] width 311 height 23
select select "**********"
click at [388, 128] on select "**********" at bounding box center [543, 139] width 311 height 23
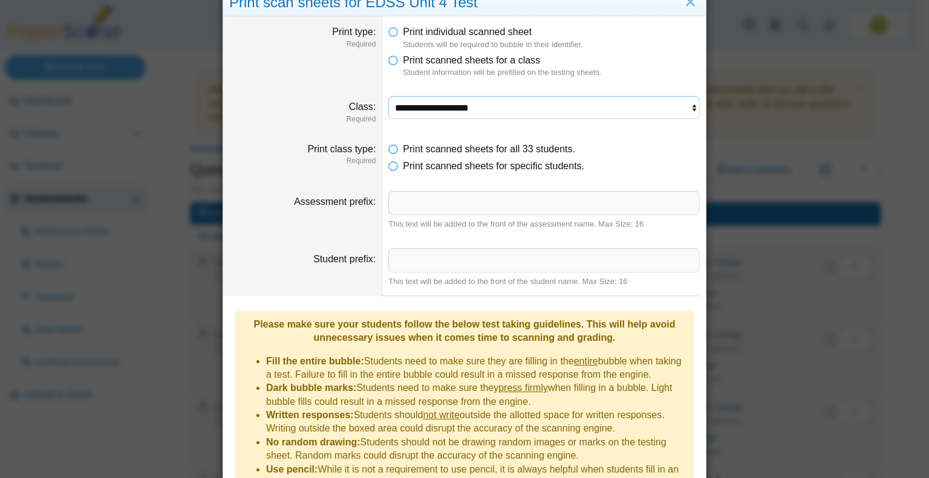
scroll to position [230, 0]
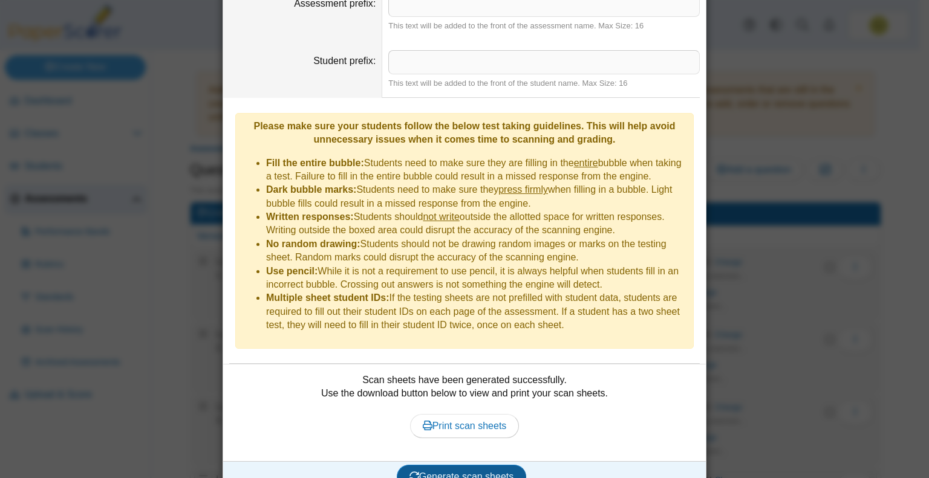
click at [438, 472] on span "Generate scan sheets" at bounding box center [461, 477] width 105 height 10
click at [448, 421] on span "Print scan sheets" at bounding box center [465, 426] width 84 height 10
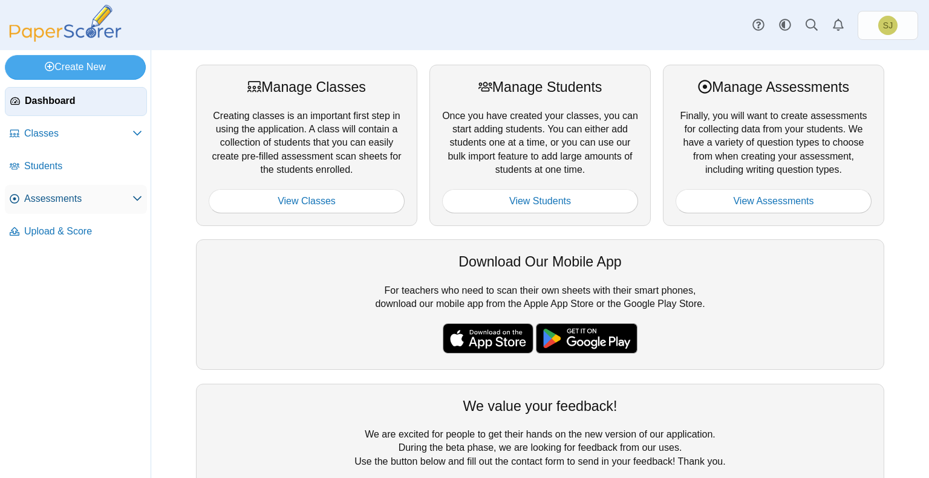
click at [79, 197] on span "Assessments" at bounding box center [78, 198] width 108 height 13
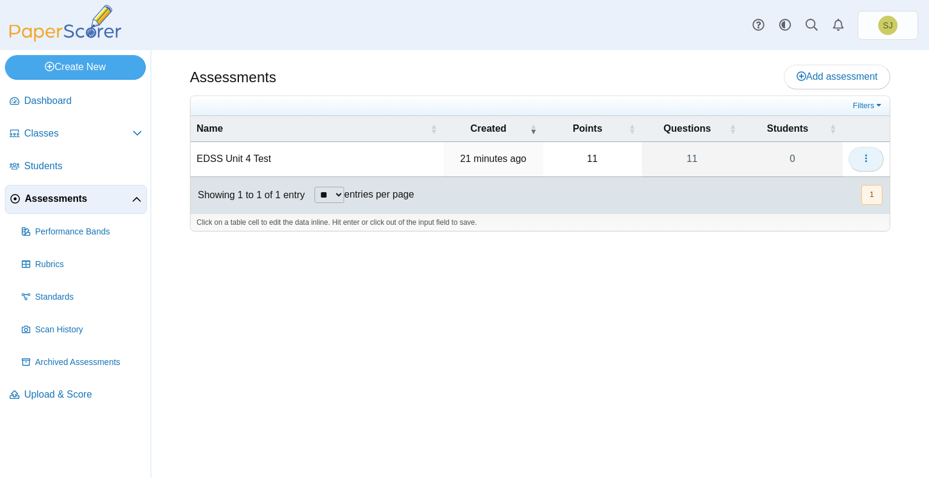
click at [862, 160] on icon "button" at bounding box center [866, 159] width 10 height 10
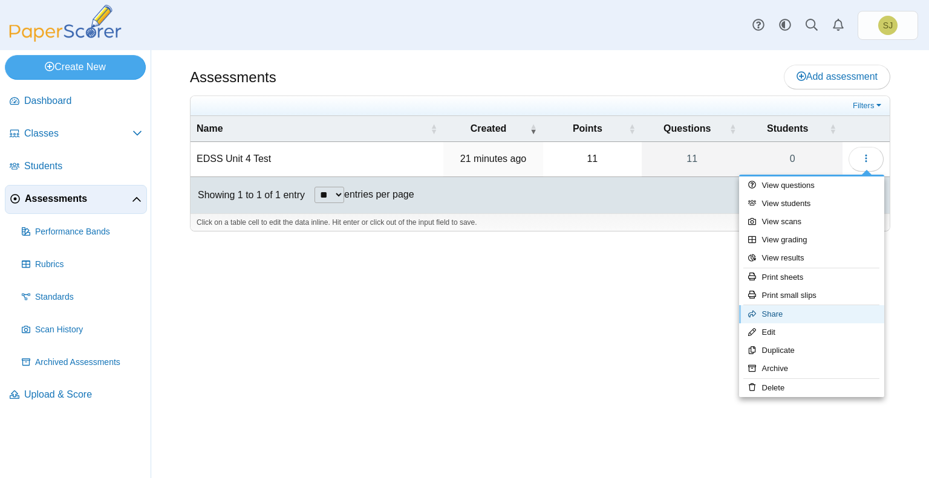
click at [785, 319] on link "Share" at bounding box center [811, 314] width 145 height 18
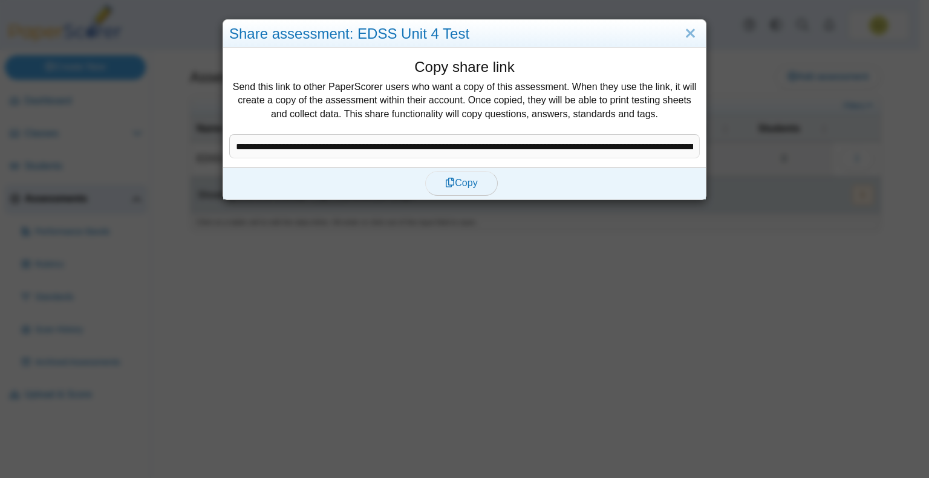
click at [466, 190] on button "Copy" at bounding box center [461, 183] width 73 height 24
type textarea "**********"
click at [685, 30] on link "Close" at bounding box center [690, 34] width 19 height 21
